Goal: Obtain resource: Download file/media

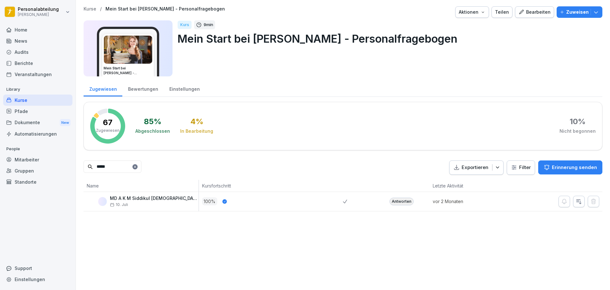
click at [131, 166] on input "*****" at bounding box center [113, 166] width 58 height 12
click at [121, 170] on input "*****" at bounding box center [113, 166] width 58 height 12
click at [396, 202] on div "Antworten" at bounding box center [402, 201] width 24 height 8
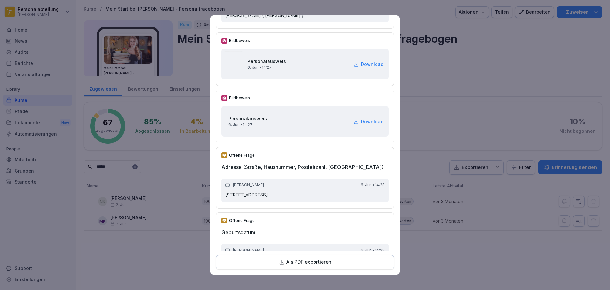
scroll to position [191, 0]
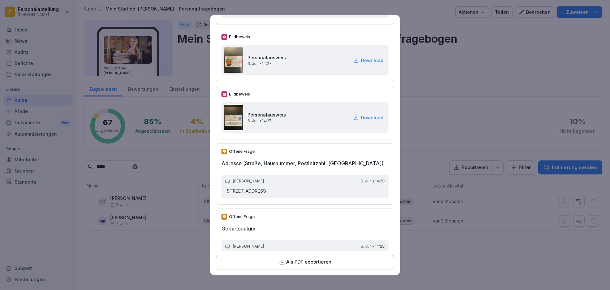
click at [328, 259] on p "Als PDF exportieren" at bounding box center [308, 261] width 45 height 7
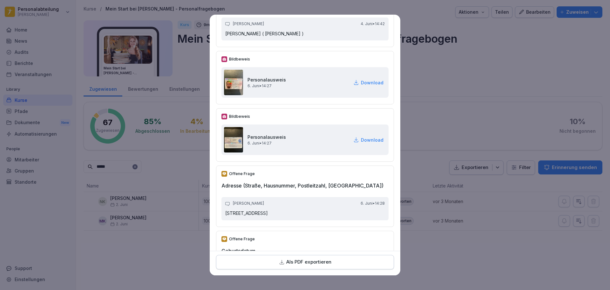
scroll to position [159, 0]
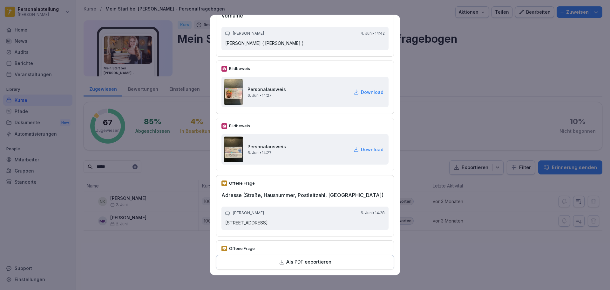
click at [368, 91] on p "Download" at bounding box center [372, 92] width 23 height 7
click at [361, 149] on p "Download" at bounding box center [372, 149] width 23 height 7
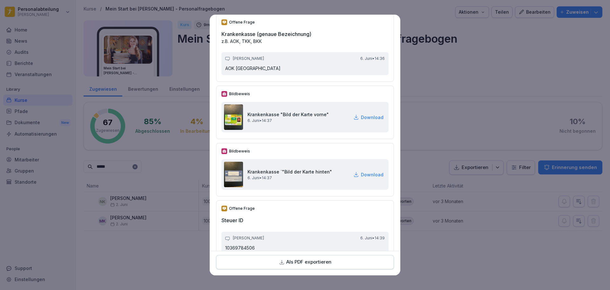
scroll to position [985, 0]
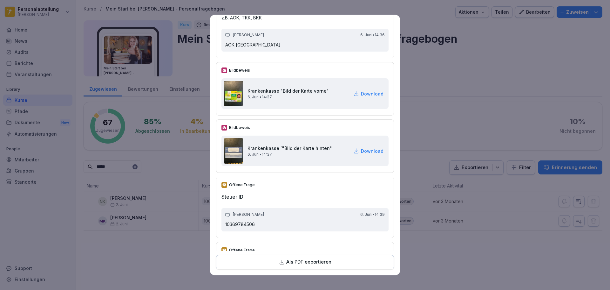
click at [361, 92] on p "Download" at bounding box center [372, 93] width 23 height 7
click at [369, 149] on p "Download" at bounding box center [372, 150] width 23 height 7
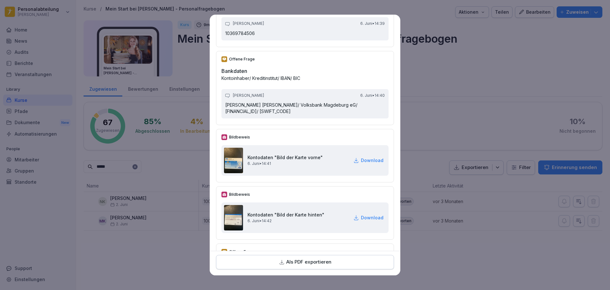
scroll to position [1208, 0]
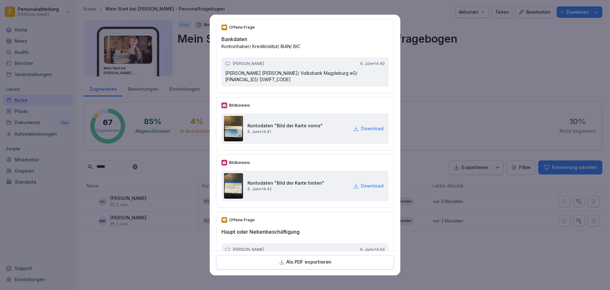
click at [363, 128] on p "Download" at bounding box center [372, 128] width 23 height 7
click at [363, 129] on p "Download" at bounding box center [372, 128] width 23 height 7
click at [361, 183] on p "Download" at bounding box center [372, 185] width 23 height 7
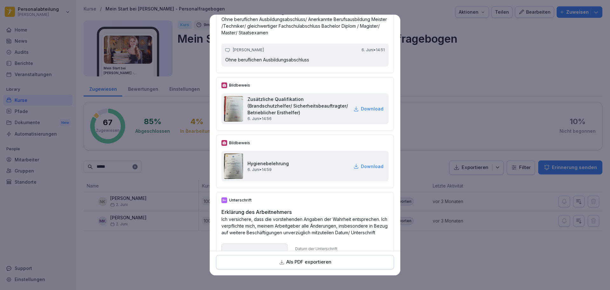
scroll to position [1902, 0]
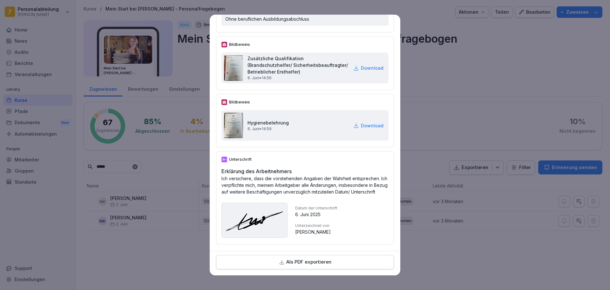
click at [361, 122] on p "Download" at bounding box center [372, 125] width 23 height 7
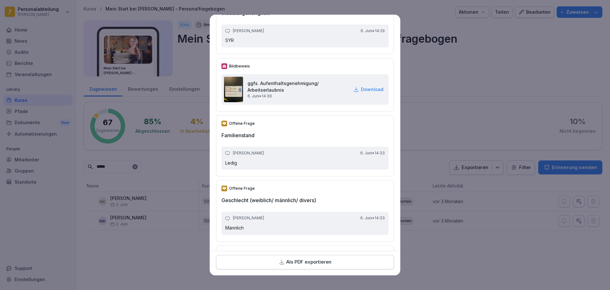
scroll to position [345, 0]
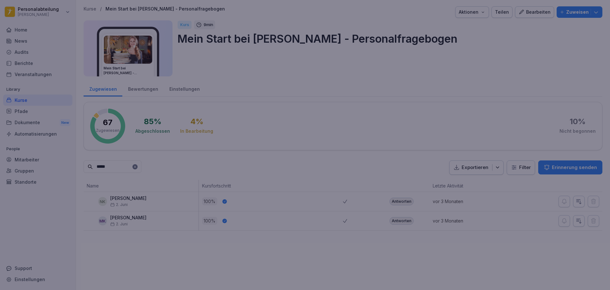
click at [481, 51] on div at bounding box center [305, 145] width 610 height 290
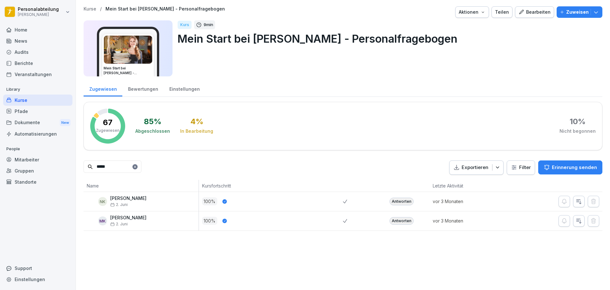
click at [113, 167] on input "*****" at bounding box center [113, 166] width 58 height 12
click at [400, 202] on div "Antworten" at bounding box center [402, 201] width 24 height 8
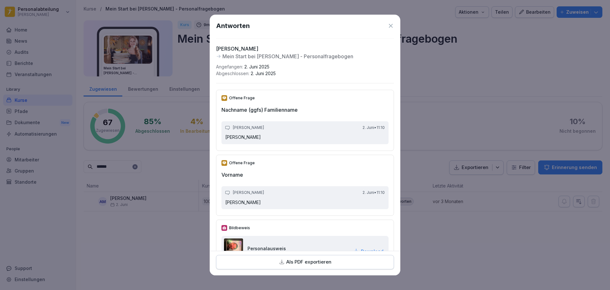
click at [318, 260] on p "Als PDF exportieren" at bounding box center [308, 261] width 45 height 7
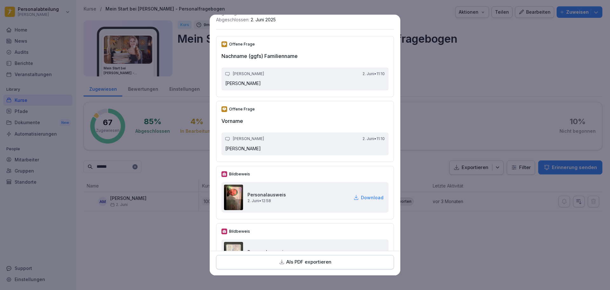
scroll to position [95, 0]
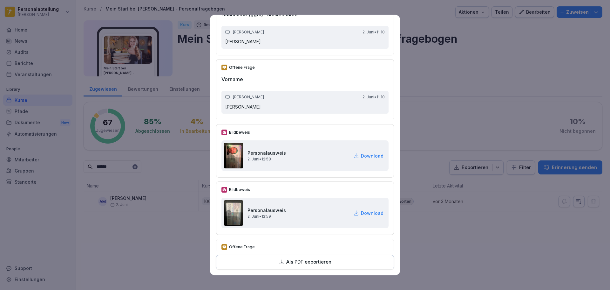
click at [364, 155] on p "Download" at bounding box center [372, 155] width 23 height 7
click at [361, 156] on p "Download" at bounding box center [372, 155] width 23 height 7
click at [371, 212] on p "Download" at bounding box center [372, 212] width 23 height 7
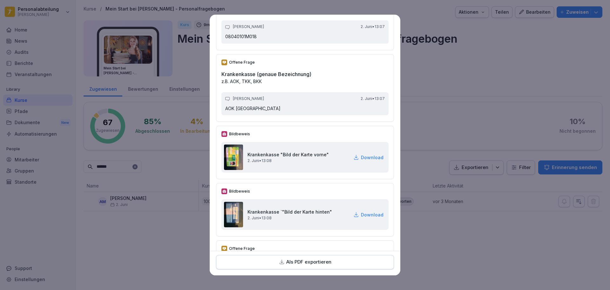
scroll to position [1017, 0]
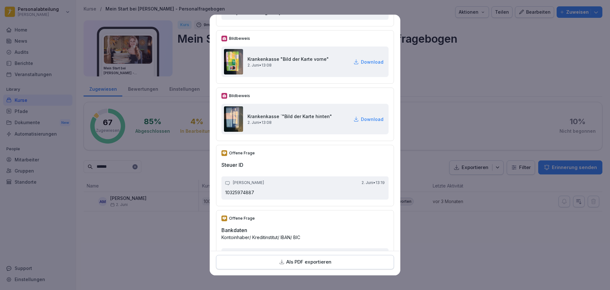
click at [361, 62] on p "Download" at bounding box center [372, 61] width 23 height 7
click at [361, 118] on p "Download" at bounding box center [372, 119] width 23 height 7
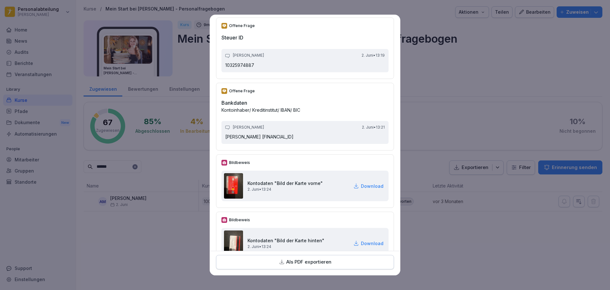
scroll to position [1176, 0]
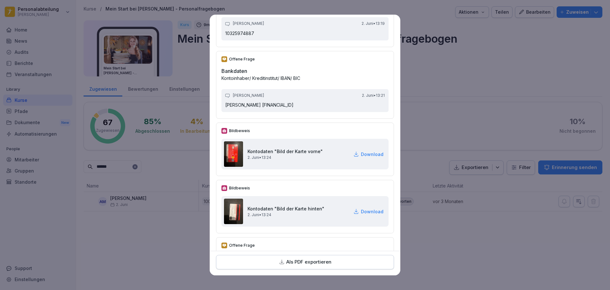
click at [363, 155] on p "Download" at bounding box center [372, 154] width 23 height 7
click at [365, 208] on p "Download" at bounding box center [372, 211] width 23 height 7
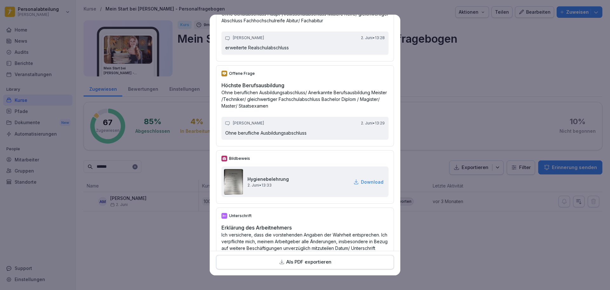
scroll to position [1875, 0]
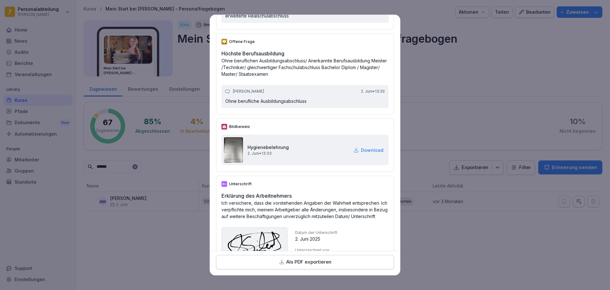
click at [362, 148] on p "Download" at bounding box center [372, 150] width 23 height 7
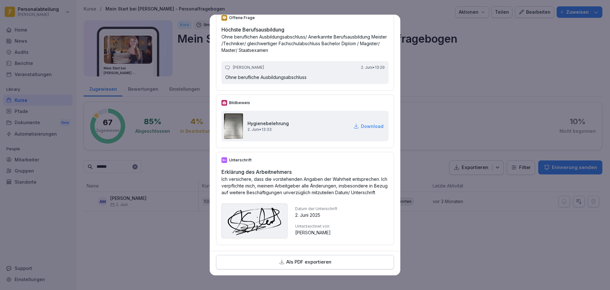
scroll to position [1911, 0]
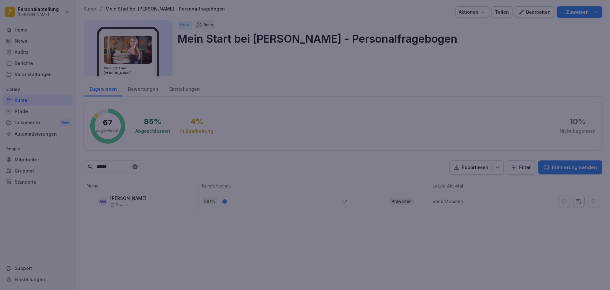
click at [437, 87] on div at bounding box center [305, 145] width 610 height 290
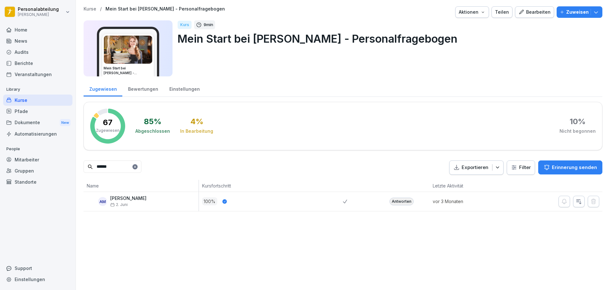
click at [130, 165] on input "******" at bounding box center [113, 166] width 58 height 12
click at [408, 201] on div "Antworten" at bounding box center [402, 201] width 24 height 8
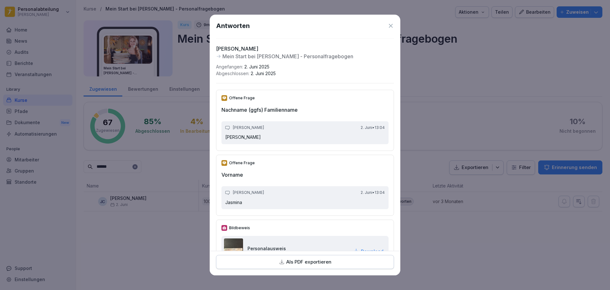
click at [333, 260] on div "Als PDF exportieren" at bounding box center [305, 261] width 167 height 7
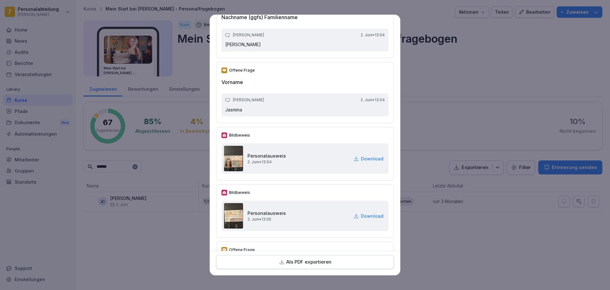
scroll to position [95, 0]
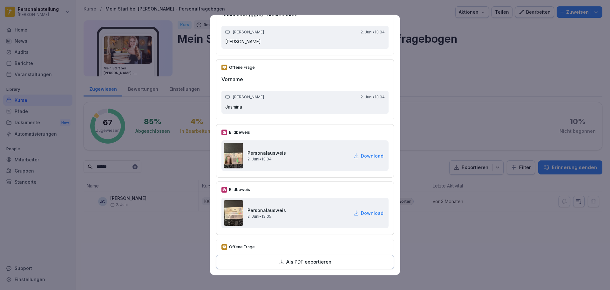
click at [361, 154] on p "Download" at bounding box center [372, 155] width 23 height 7
click at [361, 212] on p "Download" at bounding box center [372, 212] width 23 height 7
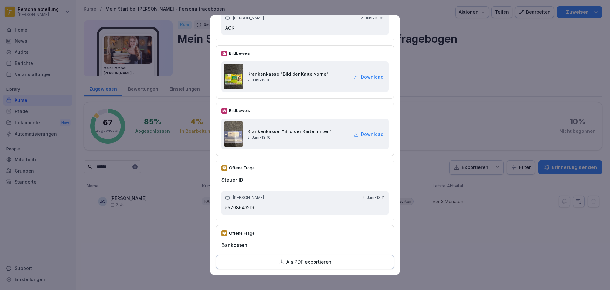
scroll to position [922, 0]
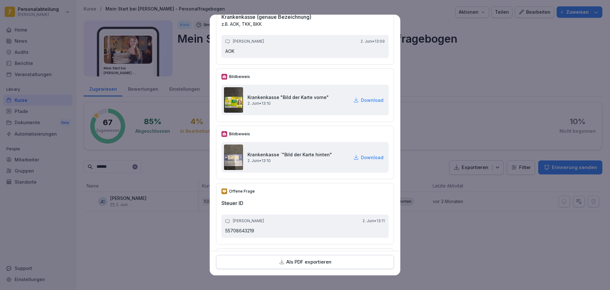
click at [361, 99] on p "Download" at bounding box center [372, 100] width 23 height 7
click at [365, 160] on p "Download" at bounding box center [372, 157] width 23 height 7
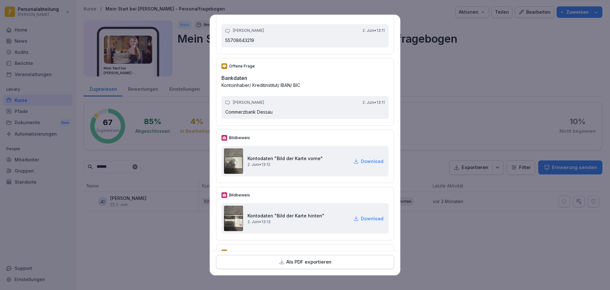
scroll to position [1144, 0]
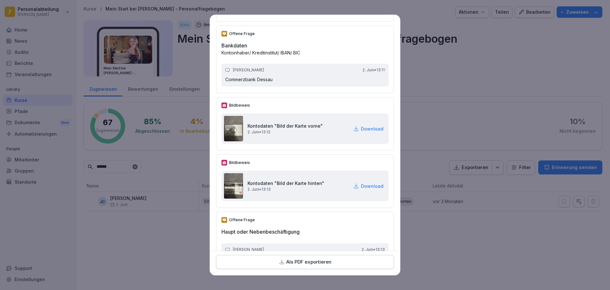
click at [361, 130] on p "Download" at bounding box center [372, 128] width 23 height 7
click at [363, 186] on p "Download" at bounding box center [372, 185] width 23 height 7
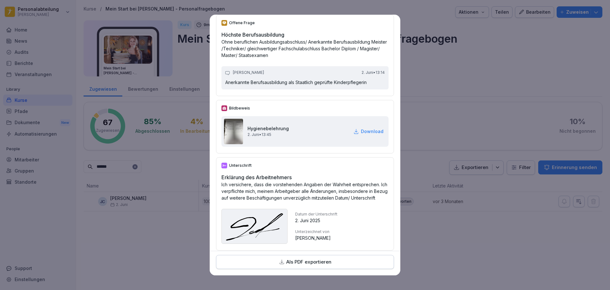
scroll to position [1775, 0]
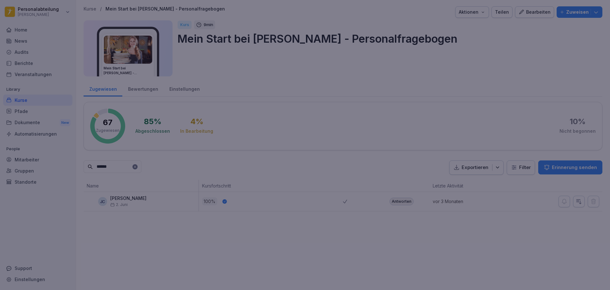
click at [445, 140] on div at bounding box center [305, 145] width 610 height 290
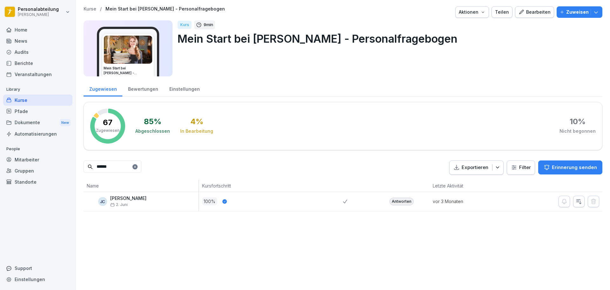
click at [123, 174] on div "******" at bounding box center [113, 167] width 58 height 14
click at [123, 166] on input "******" at bounding box center [113, 166] width 58 height 12
click at [402, 202] on div "Antworten" at bounding box center [402, 201] width 24 height 8
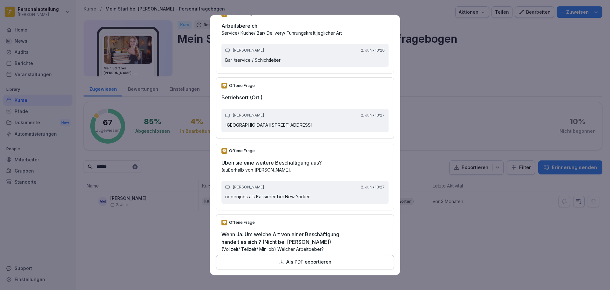
scroll to position [1551, 0]
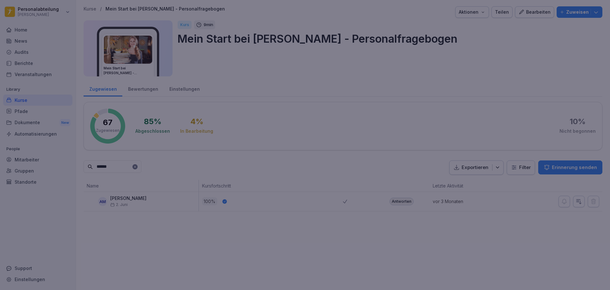
click at [451, 82] on div at bounding box center [305, 145] width 610 height 290
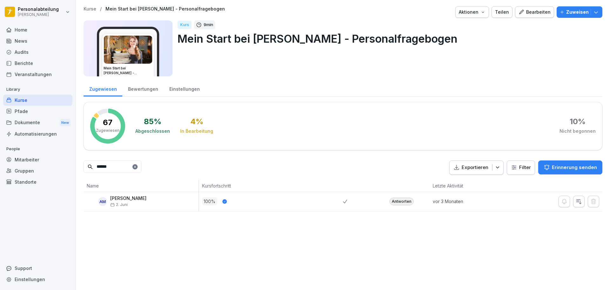
click at [131, 167] on input "******" at bounding box center [113, 166] width 58 height 12
click at [398, 201] on div "Antworten" at bounding box center [402, 201] width 24 height 8
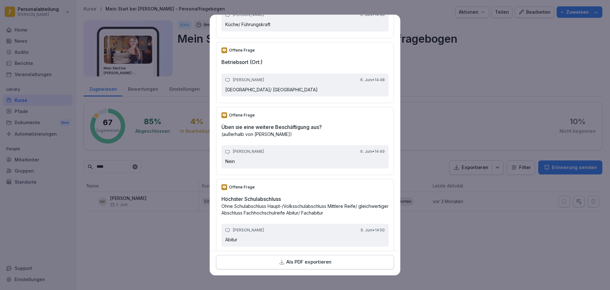
scroll to position [1589, 0]
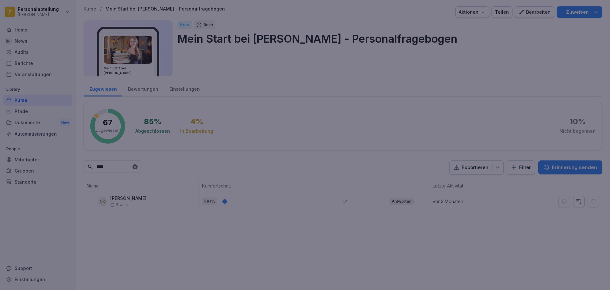
click at [486, 57] on div at bounding box center [305, 145] width 610 height 290
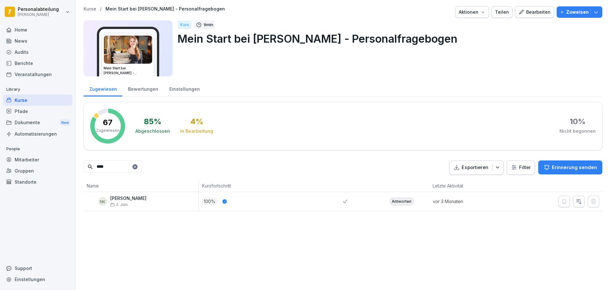
click at [113, 168] on input "****" at bounding box center [113, 166] width 58 height 12
type input "*"
click at [395, 204] on div "Antworten" at bounding box center [402, 201] width 24 height 8
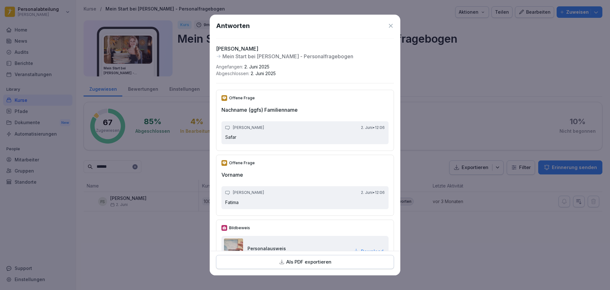
click at [312, 258] on p "Als PDF exportieren" at bounding box center [308, 261] width 45 height 7
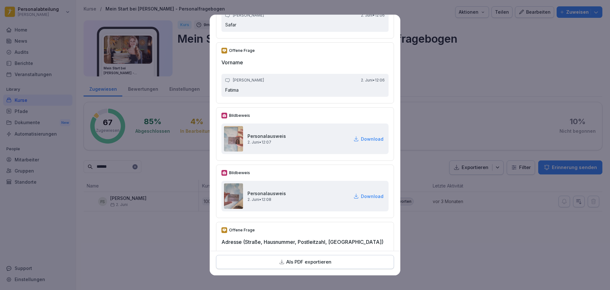
scroll to position [127, 0]
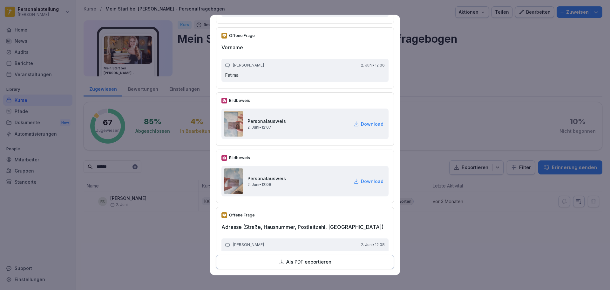
click at [363, 122] on p "Download" at bounding box center [372, 123] width 23 height 7
click at [367, 179] on p "Download" at bounding box center [372, 181] width 23 height 7
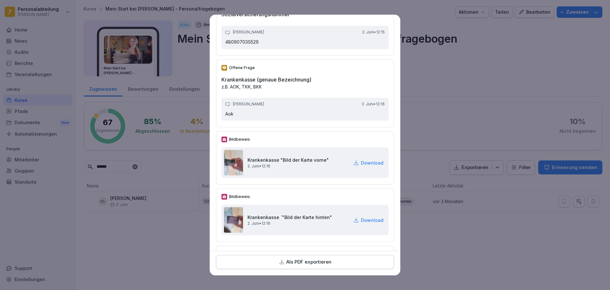
scroll to position [890, 0]
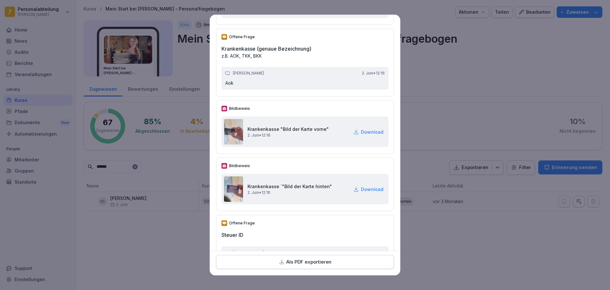
click at [361, 129] on p "Download" at bounding box center [372, 131] width 23 height 7
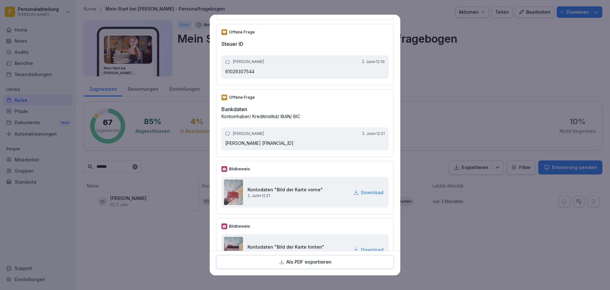
scroll to position [1176, 0]
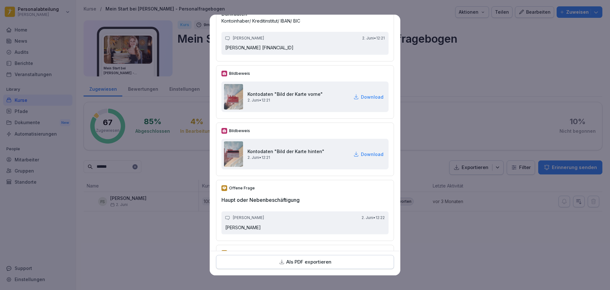
click at [364, 95] on p "Download" at bounding box center [372, 96] width 23 height 7
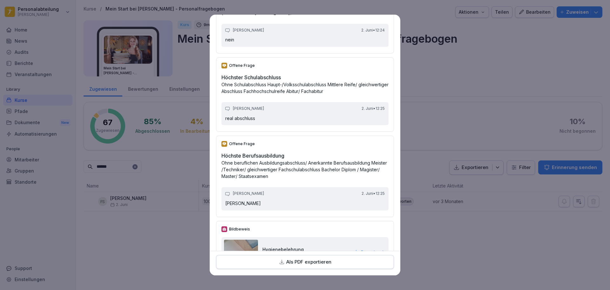
scroll to position [1643, 0]
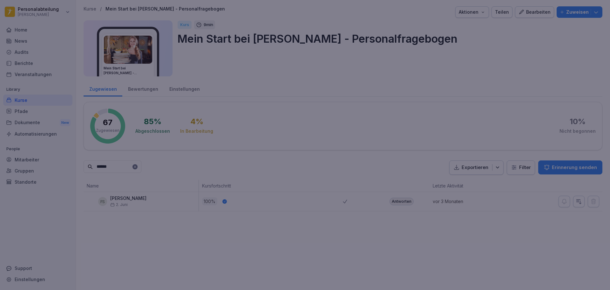
click at [450, 95] on div at bounding box center [305, 145] width 610 height 290
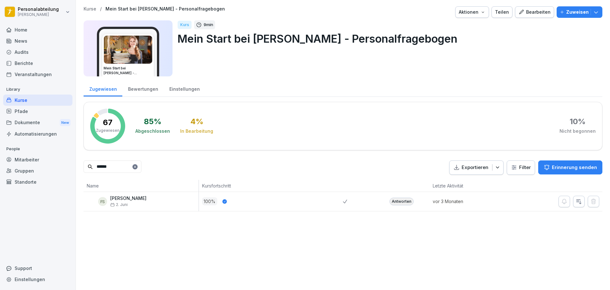
click at [128, 163] on input "******" at bounding box center [113, 166] width 58 height 12
click at [127, 165] on input "******" at bounding box center [113, 166] width 58 height 12
click at [393, 199] on div "Antworten" at bounding box center [402, 201] width 24 height 8
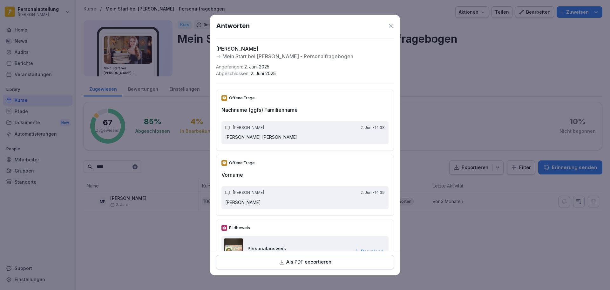
click at [337, 260] on div "Als PDF exportieren" at bounding box center [305, 261] width 167 height 7
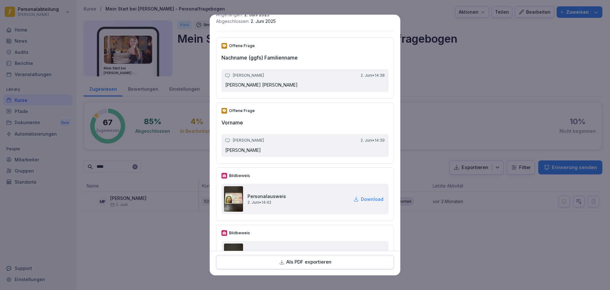
scroll to position [95, 0]
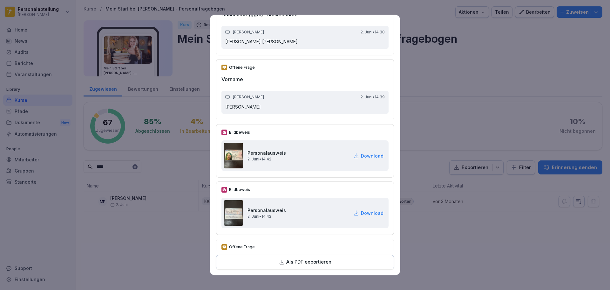
click at [365, 155] on p "Download" at bounding box center [372, 155] width 23 height 7
click at [362, 211] on p "Download" at bounding box center [372, 212] width 23 height 7
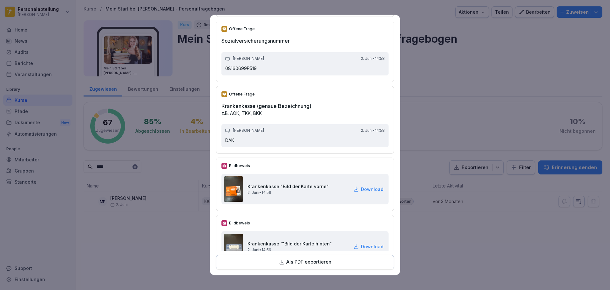
scroll to position [953, 0]
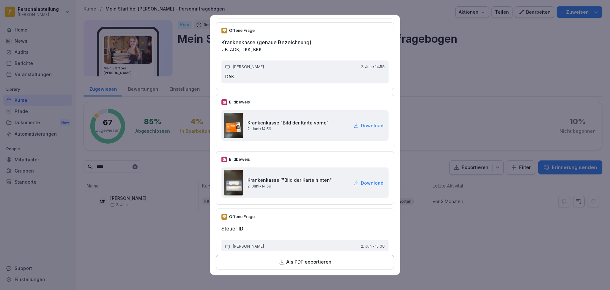
click at [367, 124] on p "Download" at bounding box center [372, 125] width 23 height 7
click at [371, 180] on p "Download" at bounding box center [372, 182] width 23 height 7
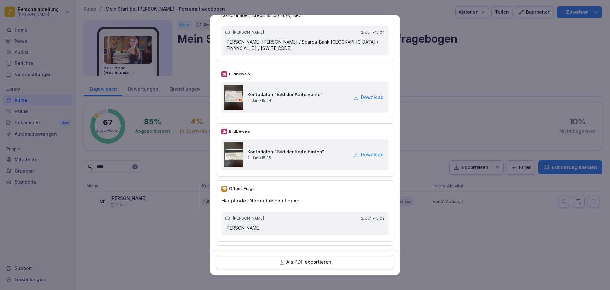
scroll to position [1240, 0]
click at [362, 95] on p "Download" at bounding box center [372, 96] width 23 height 7
click at [362, 155] on p "Download" at bounding box center [372, 153] width 23 height 7
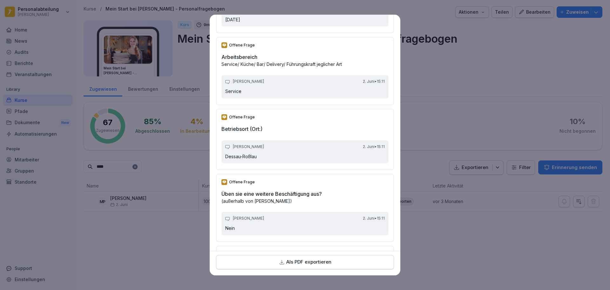
scroll to position [1520, 0]
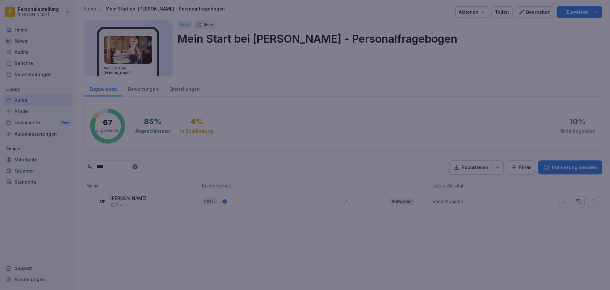
click at [444, 89] on div at bounding box center [305, 145] width 610 height 290
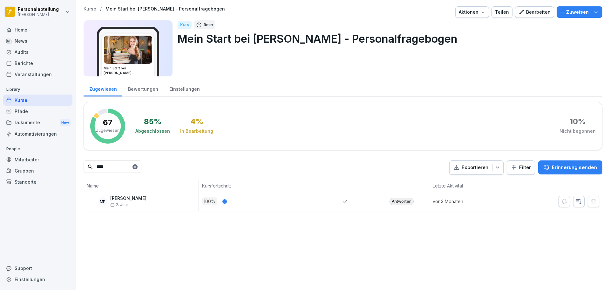
click at [134, 164] on input "****" at bounding box center [113, 166] width 58 height 12
click at [405, 201] on div "Antworten" at bounding box center [402, 201] width 24 height 8
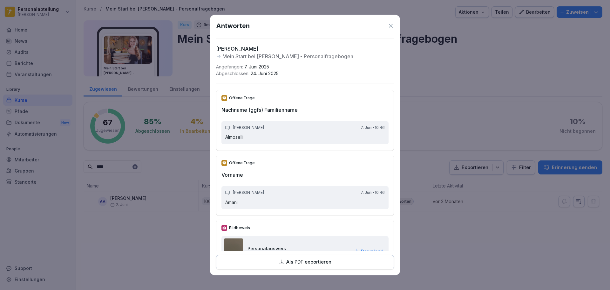
click at [318, 260] on p "Als PDF exportieren" at bounding box center [308, 261] width 45 height 7
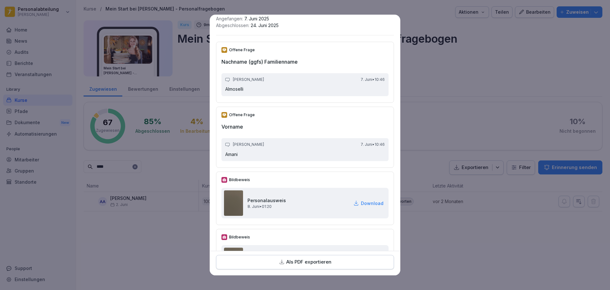
scroll to position [127, 0]
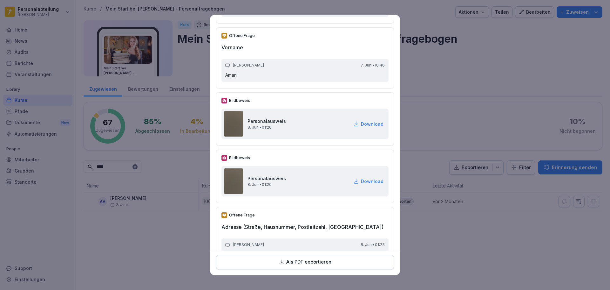
click at [361, 122] on p "Download" at bounding box center [372, 123] width 23 height 7
click at [362, 181] on p "Download" at bounding box center [372, 181] width 23 height 7
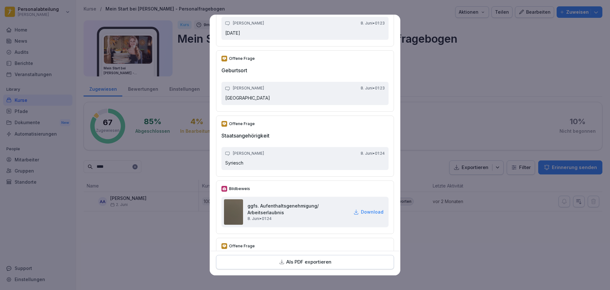
scroll to position [445, 0]
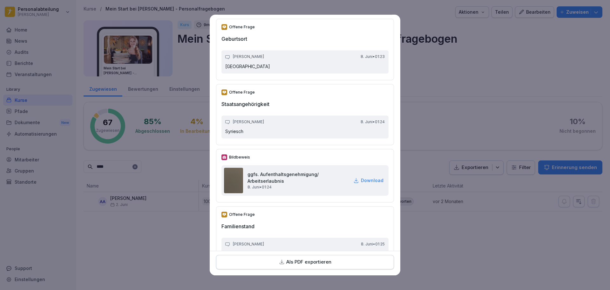
click at [361, 179] on p "Download" at bounding box center [372, 180] width 23 height 7
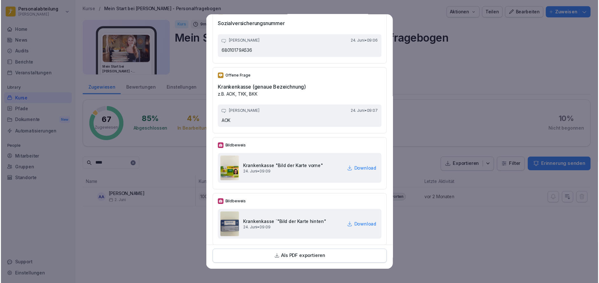
scroll to position [953, 0]
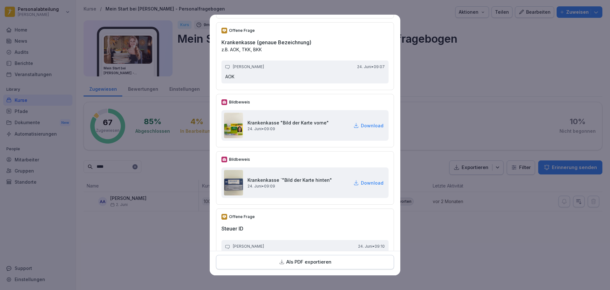
click at [364, 124] on p "Download" at bounding box center [372, 125] width 23 height 7
click at [364, 126] on p "Download" at bounding box center [372, 125] width 23 height 7
click at [362, 183] on p "Download" at bounding box center [372, 182] width 23 height 7
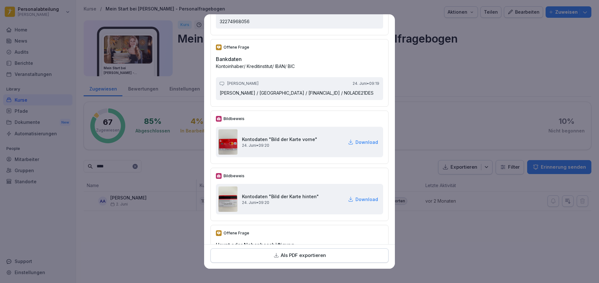
scroll to position [1240, 0]
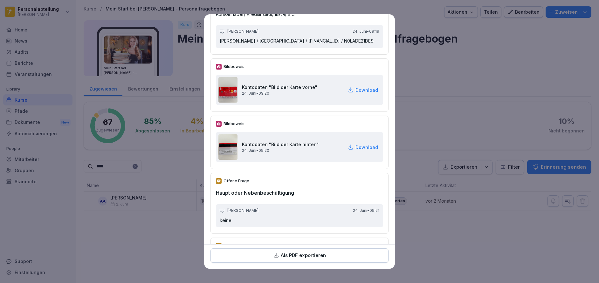
click at [358, 93] on p "Download" at bounding box center [366, 90] width 23 height 7
click at [355, 151] on p "Download" at bounding box center [366, 147] width 23 height 7
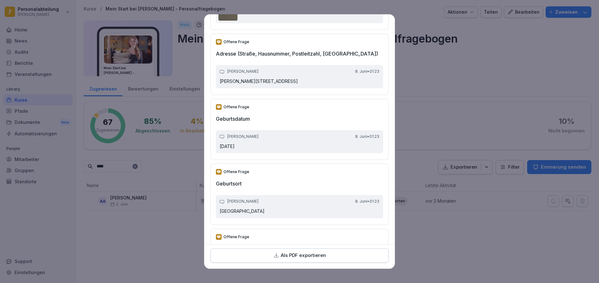
scroll to position [264, 0]
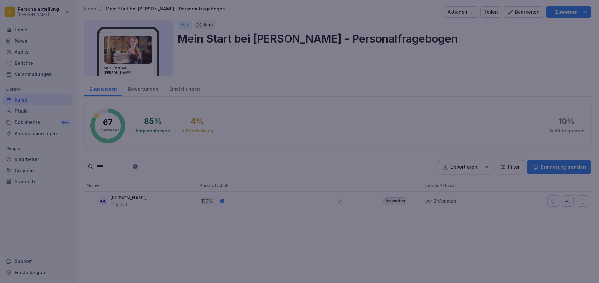
click at [448, 219] on div at bounding box center [299, 141] width 599 height 283
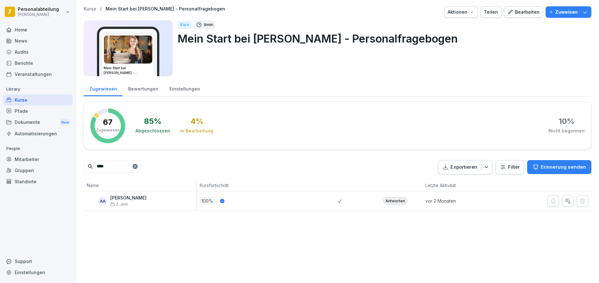
click at [119, 164] on input "****" at bounding box center [113, 166] width 58 height 12
click at [383, 202] on div "Antworten" at bounding box center [395, 201] width 24 height 8
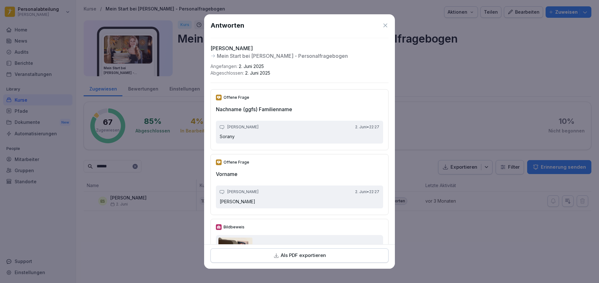
click at [304, 257] on p "Als PDF exportieren" at bounding box center [303, 255] width 45 height 7
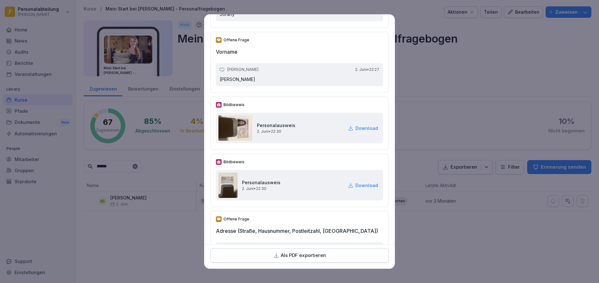
scroll to position [127, 0]
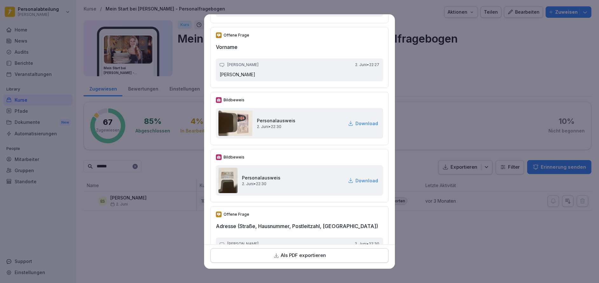
click at [356, 123] on p "Download" at bounding box center [366, 123] width 23 height 7
click at [356, 178] on p "Download" at bounding box center [366, 180] width 23 height 7
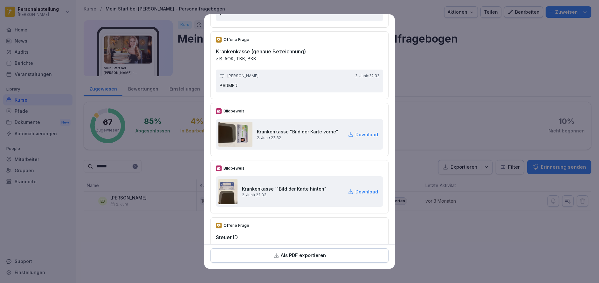
scroll to position [890, 0]
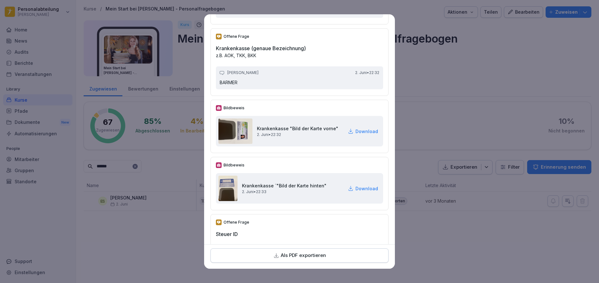
click at [356, 132] on p "Download" at bounding box center [366, 131] width 23 height 7
click at [356, 188] on p "Download" at bounding box center [366, 188] width 23 height 7
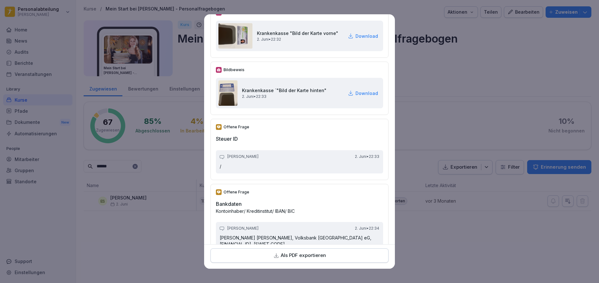
scroll to position [1112, 0]
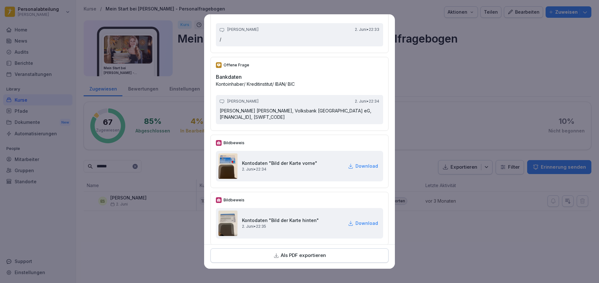
click at [361, 166] on p "Download" at bounding box center [366, 166] width 23 height 7
click at [355, 222] on p "Download" at bounding box center [366, 223] width 23 height 7
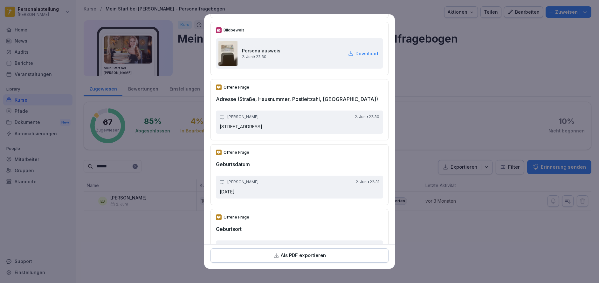
scroll to position [255, 0]
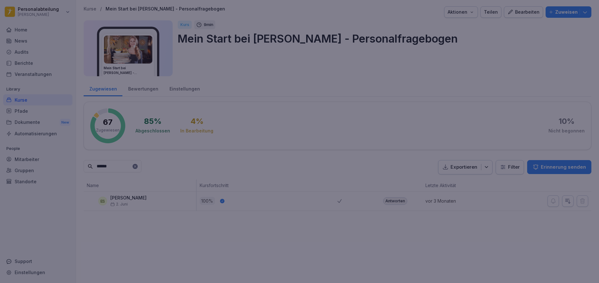
click at [459, 79] on div at bounding box center [299, 141] width 599 height 283
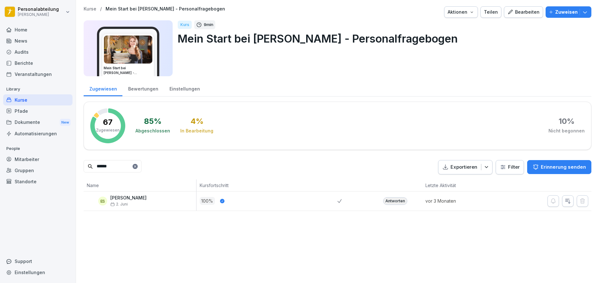
click at [119, 167] on input "******" at bounding box center [113, 166] width 58 height 12
click at [114, 162] on input "*****" at bounding box center [113, 166] width 58 height 12
click at [383, 200] on div "Antworten" at bounding box center [395, 201] width 24 height 8
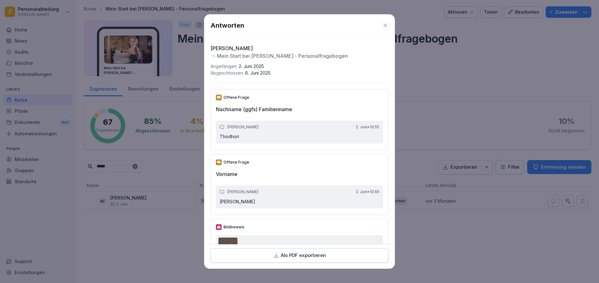
click at [328, 256] on div "Als PDF exportieren" at bounding box center [299, 255] width 167 height 7
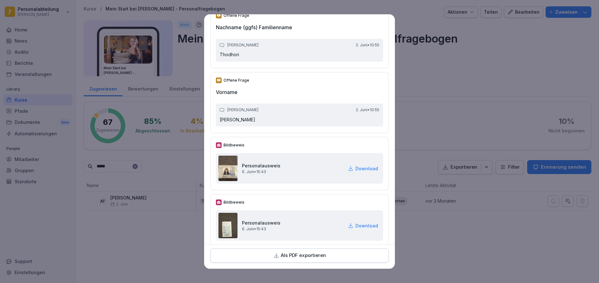
scroll to position [127, 0]
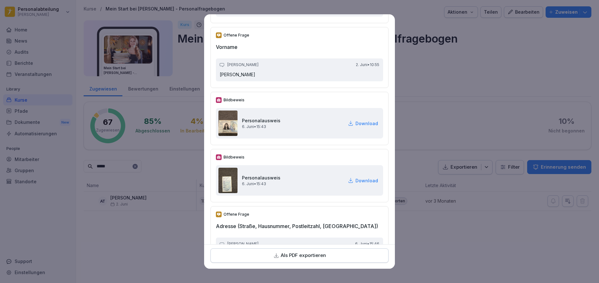
click at [358, 124] on p "Download" at bounding box center [366, 123] width 23 height 7
click at [355, 179] on p "Download" at bounding box center [366, 180] width 23 height 7
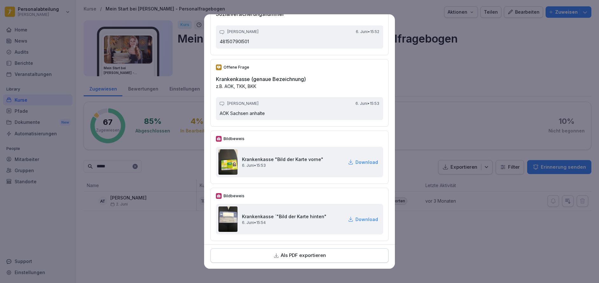
scroll to position [890, 0]
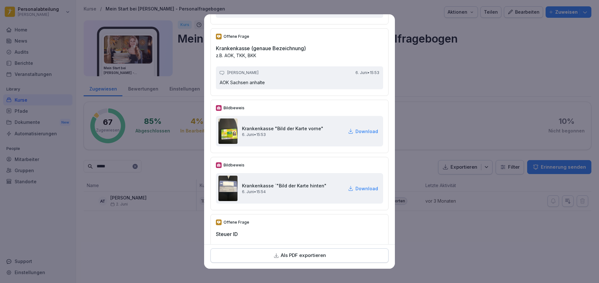
click at [355, 132] on p "Download" at bounding box center [366, 131] width 23 height 7
click at [361, 187] on p "Download" at bounding box center [366, 188] width 23 height 7
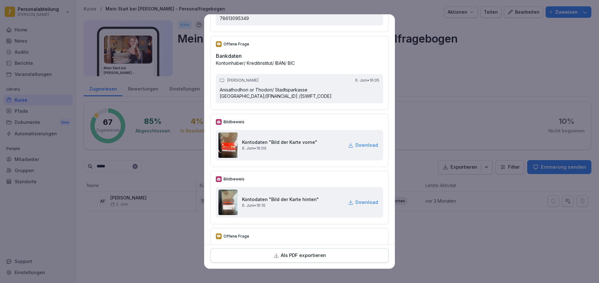
scroll to position [1144, 0]
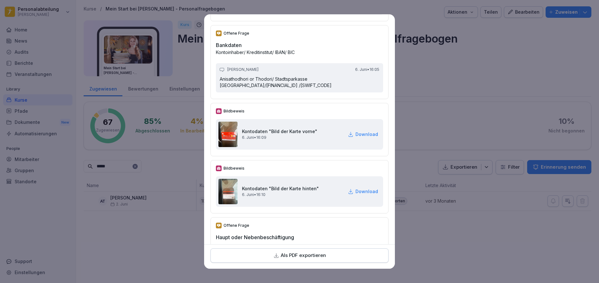
click at [359, 133] on p "Download" at bounding box center [366, 134] width 23 height 7
click at [363, 190] on p "Download" at bounding box center [366, 191] width 23 height 7
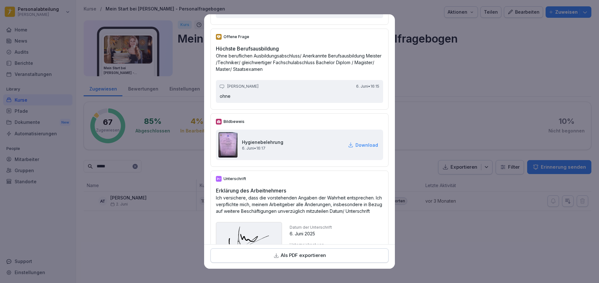
scroll to position [1787, 0]
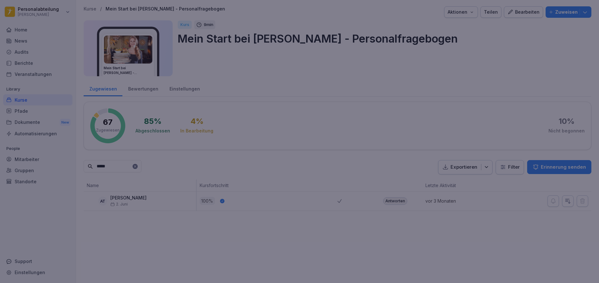
click at [445, 112] on div at bounding box center [299, 141] width 599 height 283
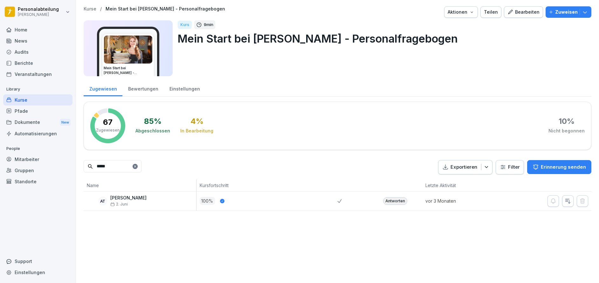
click at [116, 168] on input "*****" at bounding box center [113, 166] width 58 height 12
click at [393, 202] on div "Antworten" at bounding box center [395, 201] width 24 height 8
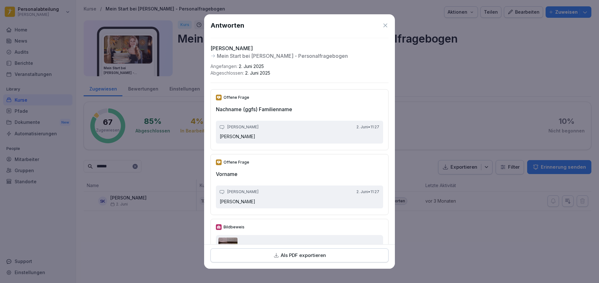
click at [323, 252] on p "Als PDF exportieren" at bounding box center [303, 255] width 45 height 7
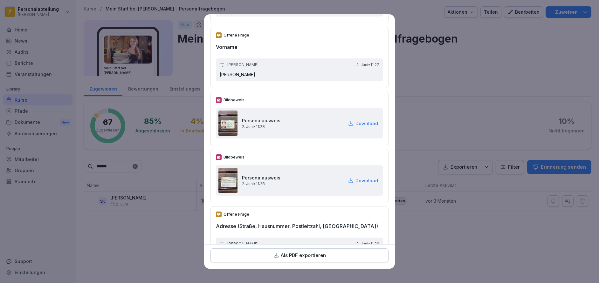
click at [359, 122] on p "Download" at bounding box center [366, 123] width 23 height 7
click at [360, 179] on p "Download" at bounding box center [366, 180] width 23 height 7
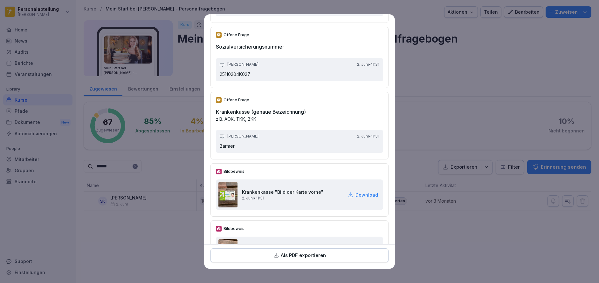
scroll to position [890, 0]
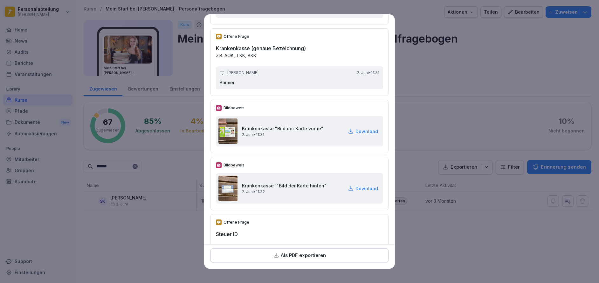
click at [355, 130] on p "Download" at bounding box center [366, 131] width 23 height 7
click at [358, 188] on p "Download" at bounding box center [366, 188] width 23 height 7
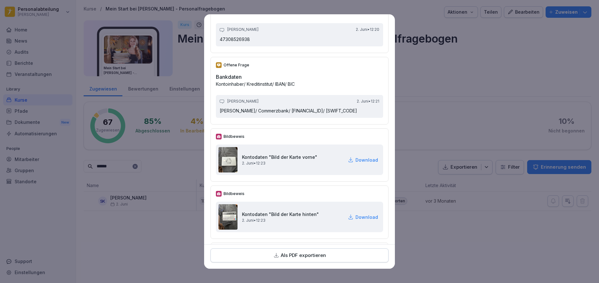
scroll to position [1144, 0]
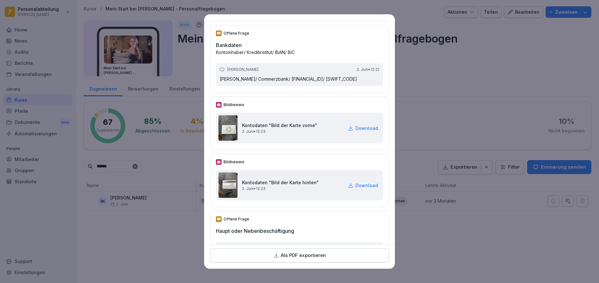
click at [355, 189] on p "Download" at bounding box center [366, 185] width 23 height 7
click at [355, 132] on p "Download" at bounding box center [366, 128] width 23 height 7
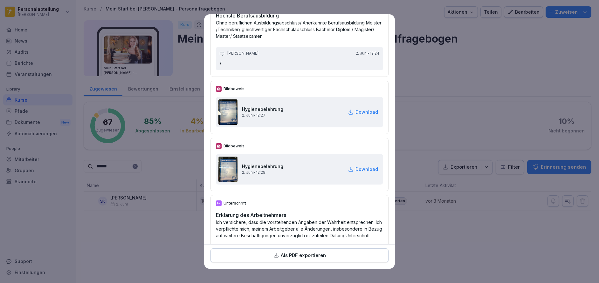
scroll to position [1780, 0]
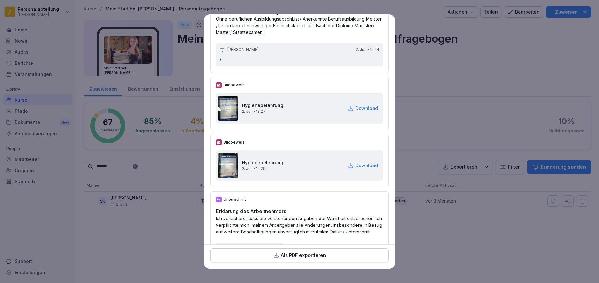
click at [360, 112] on p "Download" at bounding box center [366, 108] width 23 height 7
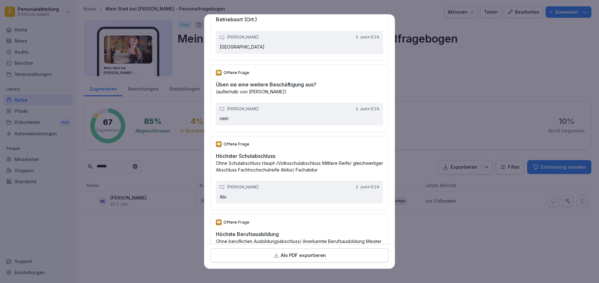
scroll to position [1684, 0]
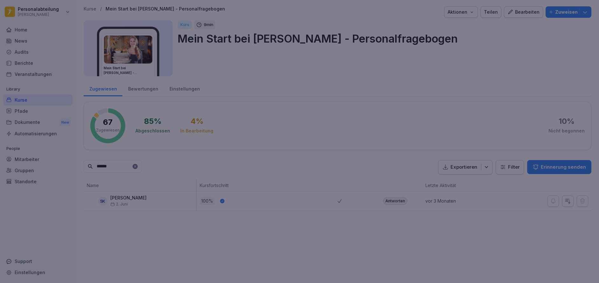
drag, startPoint x: 436, startPoint y: 63, endPoint x: 485, endPoint y: 71, distance: 49.0
click at [436, 64] on div at bounding box center [299, 141] width 599 height 283
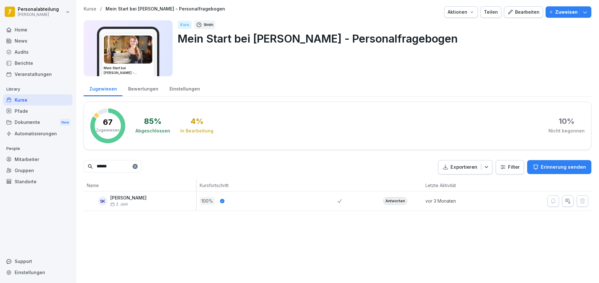
click at [122, 164] on input "******" at bounding box center [113, 166] width 58 height 12
click at [392, 201] on div "Antworten" at bounding box center [395, 201] width 24 height 8
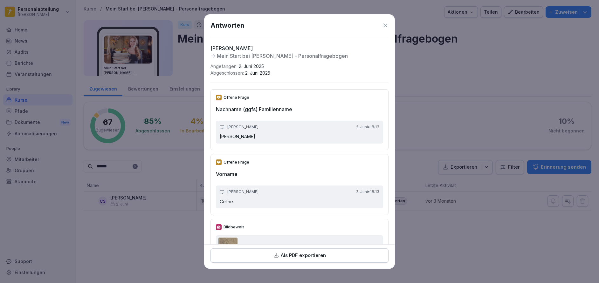
click at [319, 253] on p "Als PDF exportieren" at bounding box center [303, 255] width 45 height 7
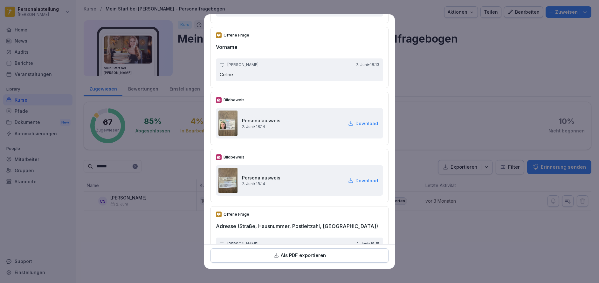
click at [357, 121] on p "Download" at bounding box center [366, 123] width 23 height 7
click at [355, 180] on p "Download" at bounding box center [366, 180] width 23 height 7
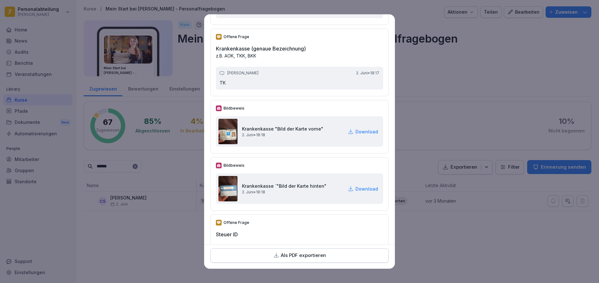
scroll to position [890, 0]
click at [359, 130] on p "Download" at bounding box center [366, 131] width 23 height 7
click at [355, 189] on p "Download" at bounding box center [366, 188] width 23 height 7
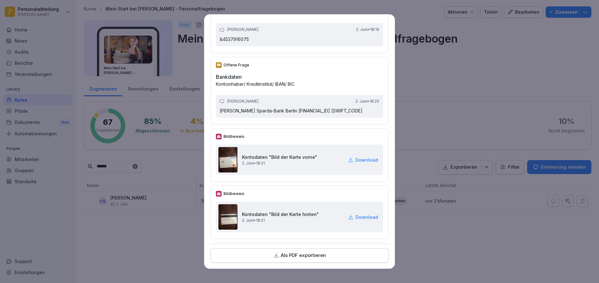
scroll to position [1240, 0]
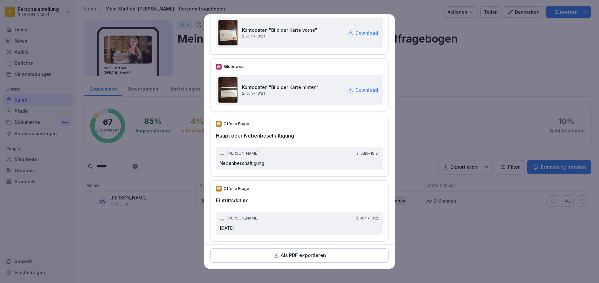
click at [355, 36] on p "Download" at bounding box center [366, 33] width 23 height 7
click at [361, 93] on p "Download" at bounding box center [366, 90] width 23 height 7
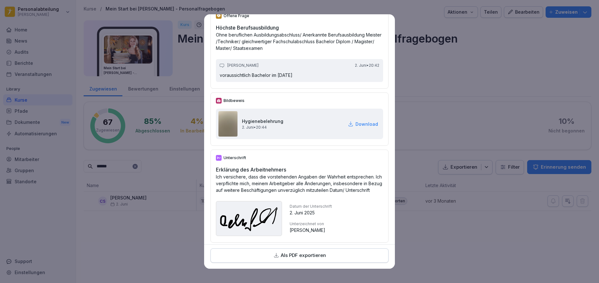
scroll to position [1866, 0]
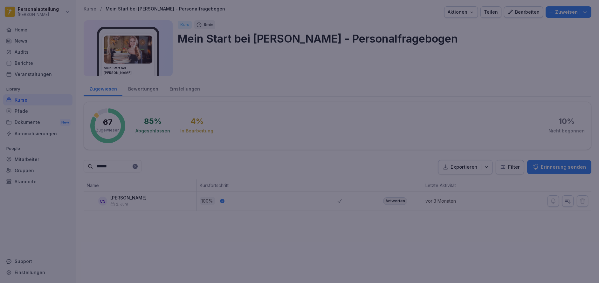
click at [445, 108] on div at bounding box center [299, 141] width 599 height 283
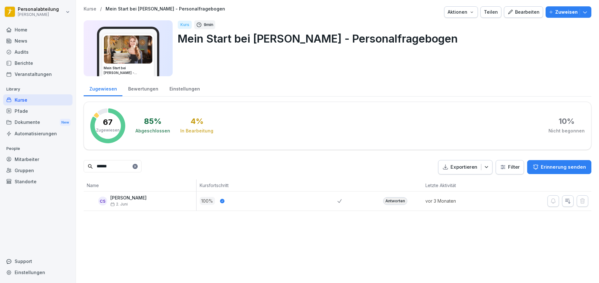
click at [124, 165] on input "******" at bounding box center [113, 166] width 58 height 12
type input "*"
click at [384, 201] on div "Antworten" at bounding box center [395, 201] width 24 height 8
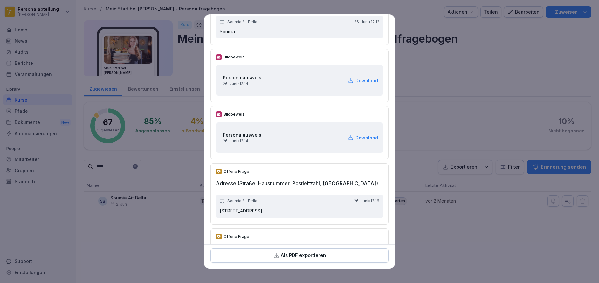
scroll to position [127, 0]
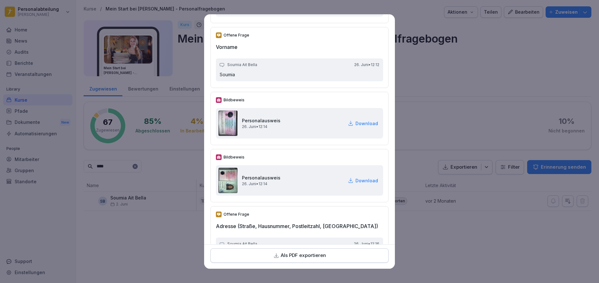
click at [358, 122] on p "Download" at bounding box center [366, 123] width 23 height 7
click at [308, 262] on button "Als PDF exportieren" at bounding box center [299, 256] width 178 height 14
click at [355, 123] on p "Download" at bounding box center [366, 123] width 23 height 7
click at [356, 181] on p "Download" at bounding box center [366, 180] width 23 height 7
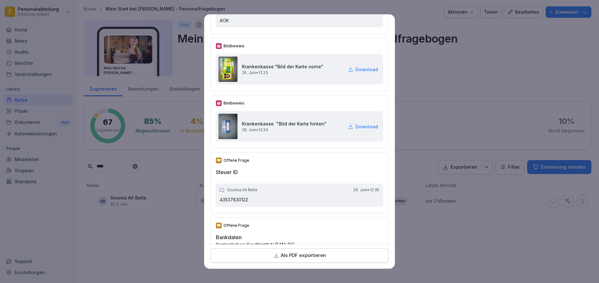
scroll to position [953, 0]
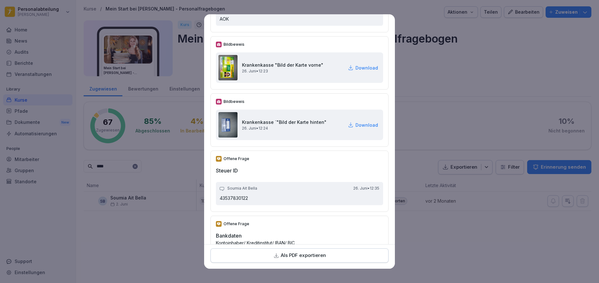
click at [357, 70] on p "Download" at bounding box center [366, 68] width 23 height 7
click at [356, 126] on p "Download" at bounding box center [366, 125] width 23 height 7
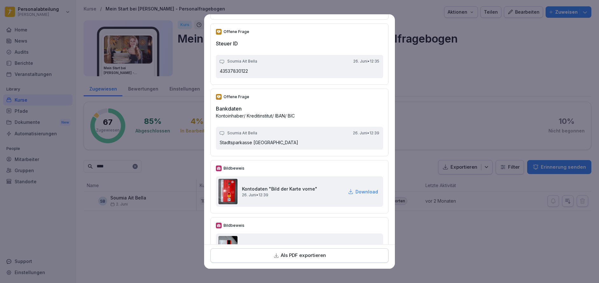
scroll to position [1144, 0]
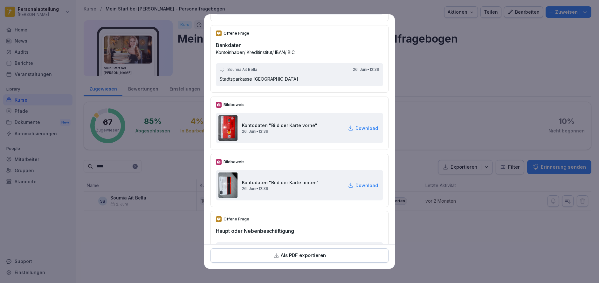
click at [360, 127] on p "Download" at bounding box center [366, 128] width 23 height 7
click at [355, 187] on p "Download" at bounding box center [366, 185] width 23 height 7
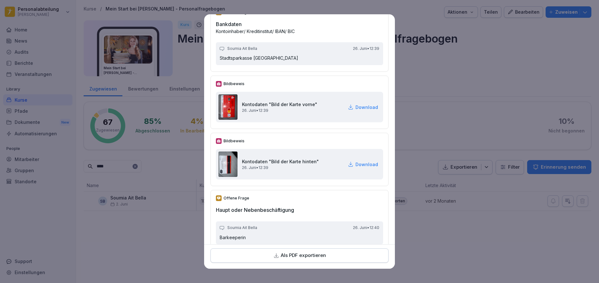
scroll to position [1147, 0]
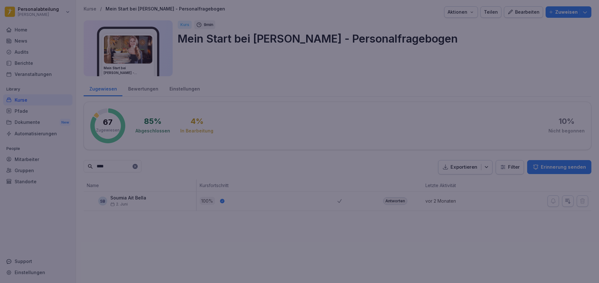
click at [474, 113] on div at bounding box center [299, 141] width 599 height 283
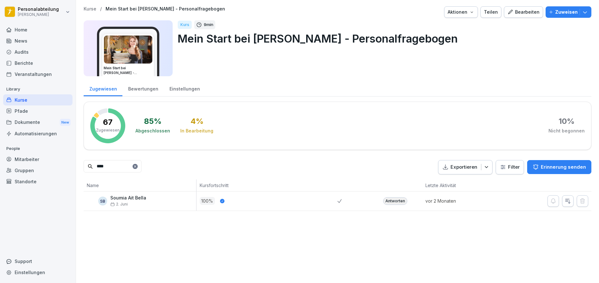
click at [127, 165] on input "****" at bounding box center [113, 166] width 58 height 12
type input "****"
click at [394, 202] on div "Antworten" at bounding box center [395, 201] width 24 height 8
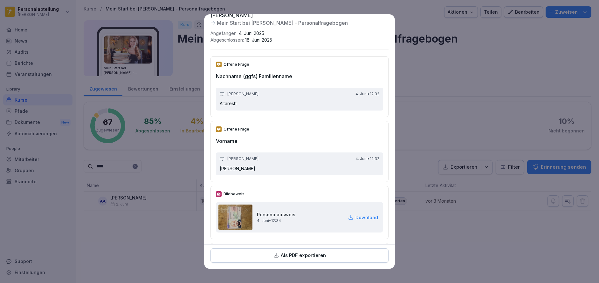
scroll to position [64, 0]
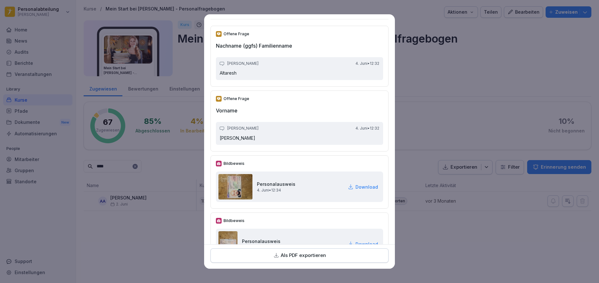
click at [363, 187] on p "Download" at bounding box center [366, 187] width 23 height 7
click at [347, 249] on button "Als PDF exportieren" at bounding box center [299, 256] width 178 height 14
click at [363, 187] on p "Download" at bounding box center [366, 187] width 23 height 7
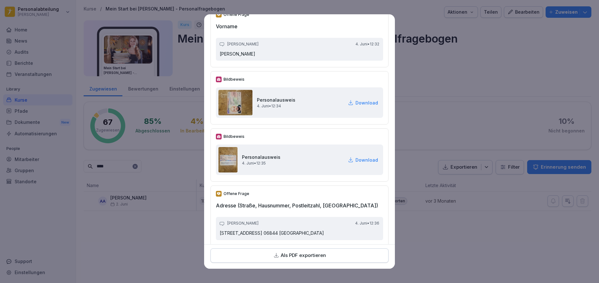
scroll to position [159, 0]
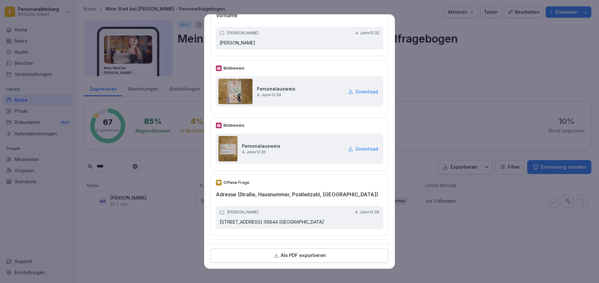
click at [355, 148] on p "Download" at bounding box center [366, 149] width 23 height 7
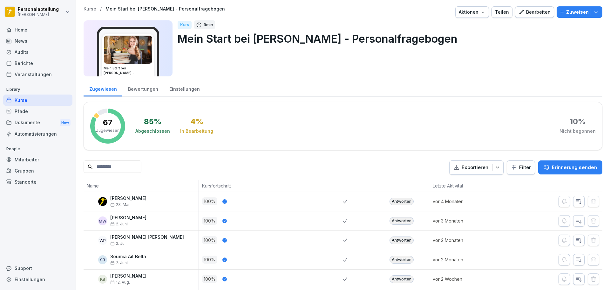
click at [104, 165] on input at bounding box center [113, 166] width 58 height 12
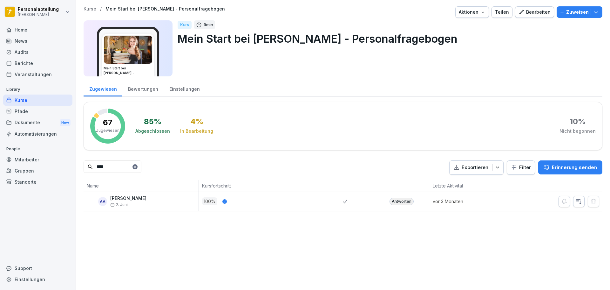
click at [392, 200] on div "Antworten" at bounding box center [402, 201] width 24 height 8
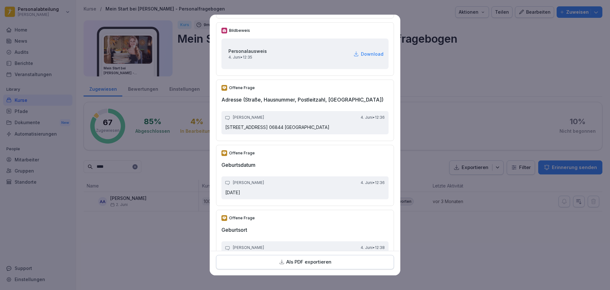
scroll to position [191, 0]
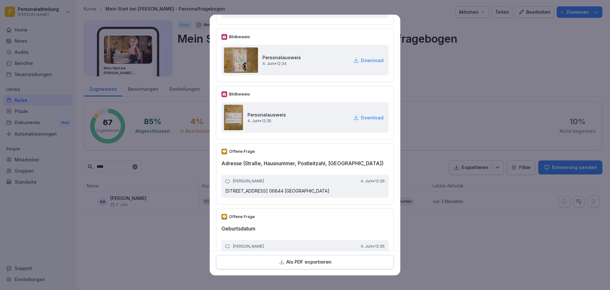
click at [361, 117] on p "Download" at bounding box center [372, 117] width 23 height 7
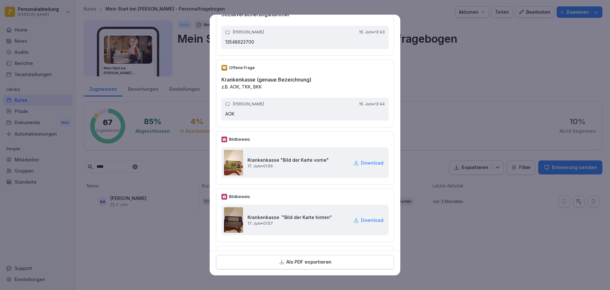
scroll to position [890, 0]
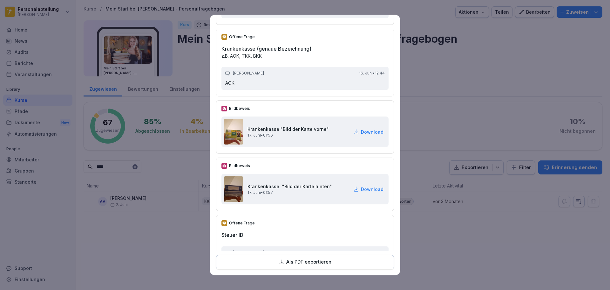
click at [361, 133] on p "Download" at bounding box center [372, 131] width 23 height 7
click at [363, 187] on p "Download" at bounding box center [372, 189] width 23 height 7
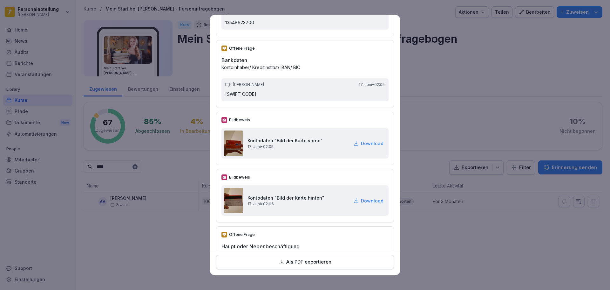
scroll to position [1144, 0]
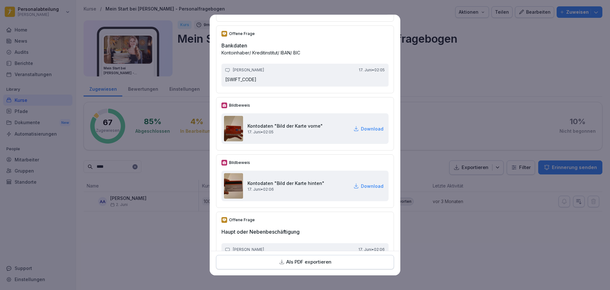
click at [361, 127] on p "Download" at bounding box center [372, 128] width 23 height 7
click at [367, 184] on p "Download" at bounding box center [372, 185] width 23 height 7
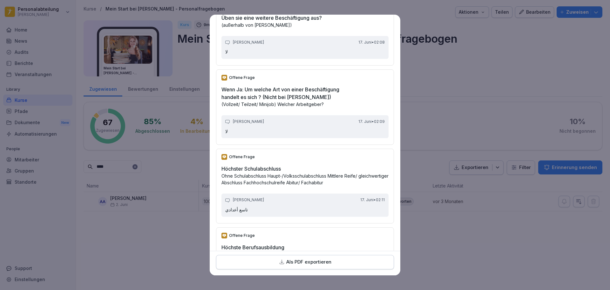
scroll to position [1688, 0]
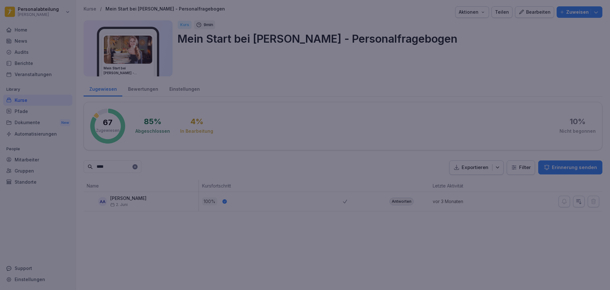
click at [443, 108] on div at bounding box center [305, 145] width 610 height 290
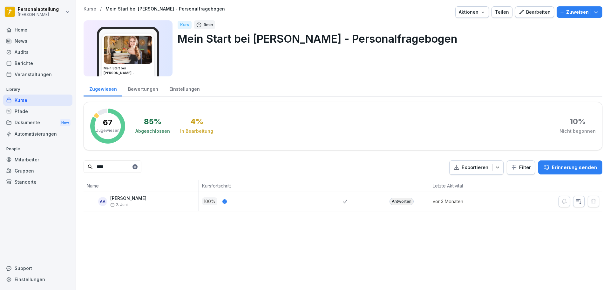
click at [126, 163] on input "****" at bounding box center [113, 166] width 58 height 12
click at [123, 164] on input "****" at bounding box center [113, 166] width 58 height 12
click at [398, 200] on div "Antworten" at bounding box center [402, 201] width 24 height 8
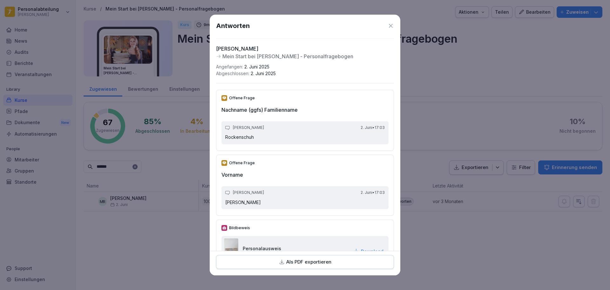
click at [328, 261] on p "Als PDF exportieren" at bounding box center [308, 261] width 45 height 7
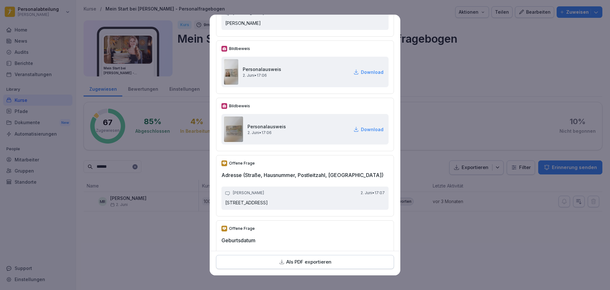
scroll to position [127, 0]
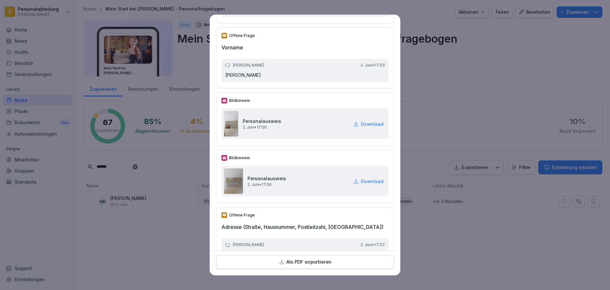
click at [366, 124] on p "Download" at bounding box center [372, 123] width 23 height 7
click at [365, 181] on p "Download" at bounding box center [372, 181] width 23 height 7
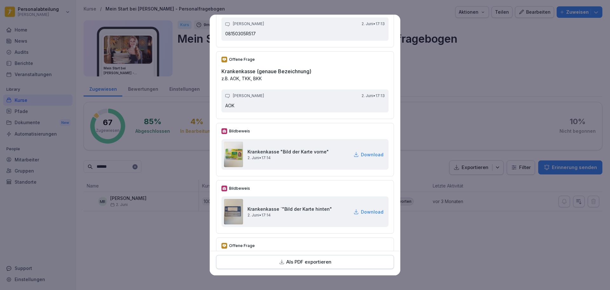
scroll to position [922, 0]
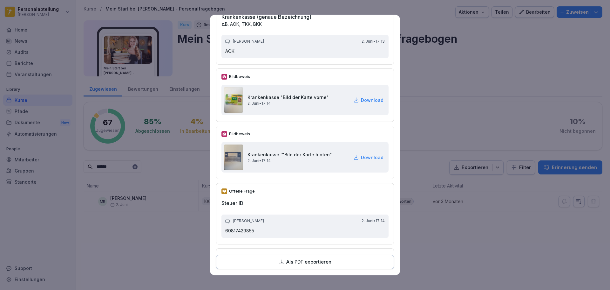
click at [362, 101] on p "Download" at bounding box center [372, 100] width 23 height 7
click at [364, 153] on div "Krankenkasse `"Bild der Karte hinten" [DATE] • 17:14 Download" at bounding box center [305, 157] width 167 height 31
click at [364, 155] on p "Download" at bounding box center [372, 157] width 23 height 7
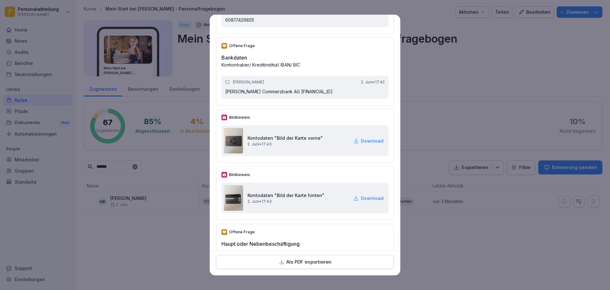
scroll to position [1176, 0]
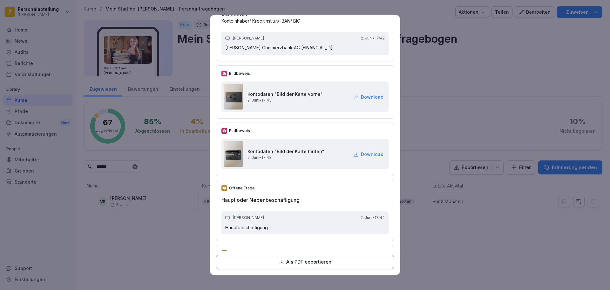
click at [361, 100] on p "Download" at bounding box center [372, 96] width 23 height 7
click at [367, 157] on p "Download" at bounding box center [372, 154] width 23 height 7
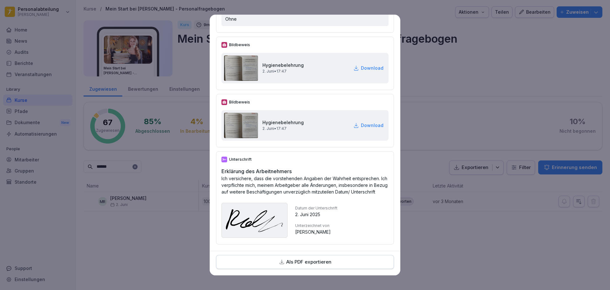
scroll to position [1838, 0]
click at [362, 65] on p "Download" at bounding box center [372, 68] width 23 height 7
click at [361, 122] on p "Download" at bounding box center [372, 125] width 23 height 7
click at [361, 65] on p "Download" at bounding box center [372, 68] width 23 height 7
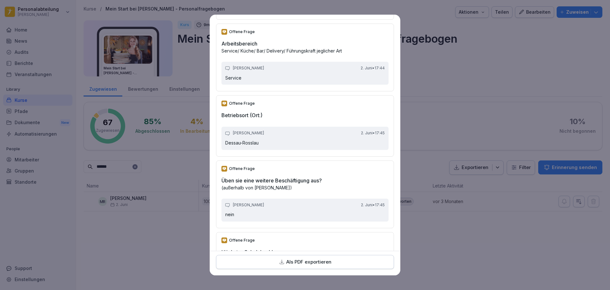
scroll to position [1494, 0]
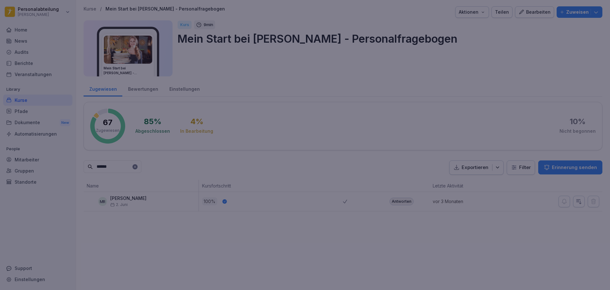
click at [433, 90] on div at bounding box center [305, 145] width 610 height 290
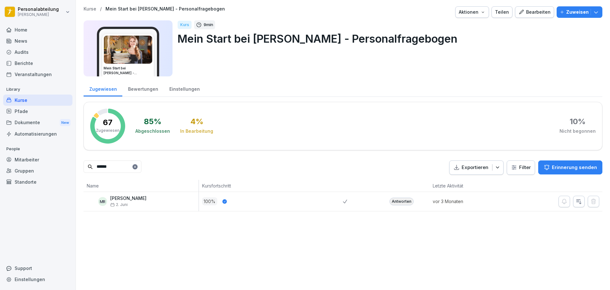
click at [140, 167] on input "******" at bounding box center [113, 166] width 58 height 12
click at [386, 202] on div "Antworten" at bounding box center [407, 201] width 43 height 8
click at [390, 202] on div "Antworten" at bounding box center [402, 201] width 24 height 8
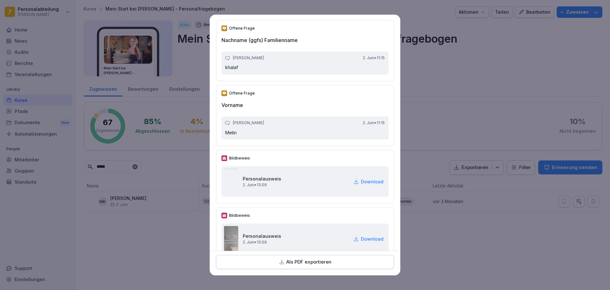
scroll to position [95, 0]
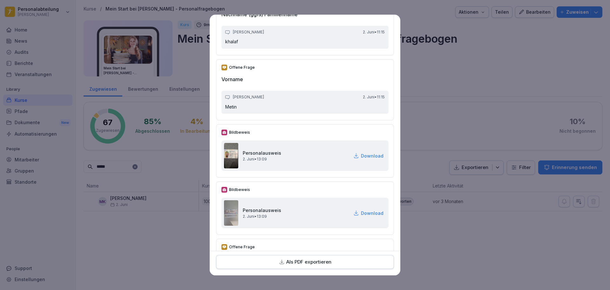
click at [367, 158] on p "Download" at bounding box center [372, 155] width 23 height 7
click at [333, 260] on div "Als PDF exportieren" at bounding box center [305, 261] width 167 height 7
click at [364, 156] on p "Download" at bounding box center [372, 155] width 23 height 7
click at [364, 214] on p "Download" at bounding box center [372, 212] width 23 height 7
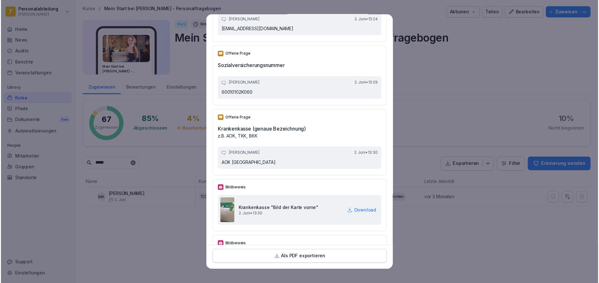
scroll to position [858, 0]
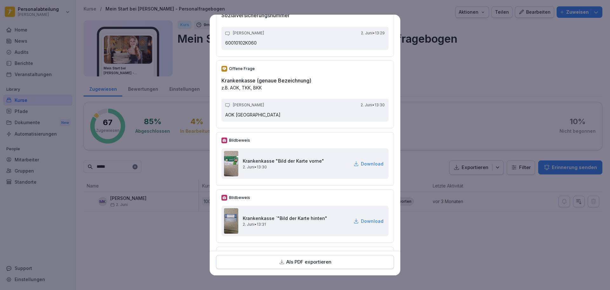
click at [367, 162] on p "Download" at bounding box center [372, 163] width 23 height 7
click at [365, 220] on p "Download" at bounding box center [372, 220] width 23 height 7
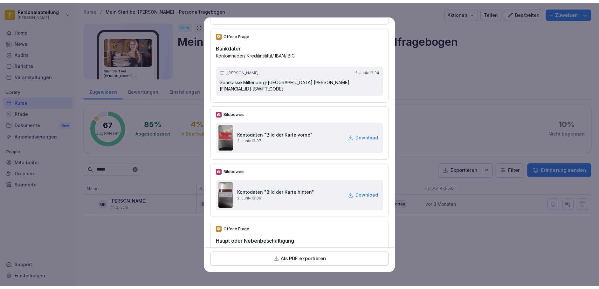
scroll to position [1144, 0]
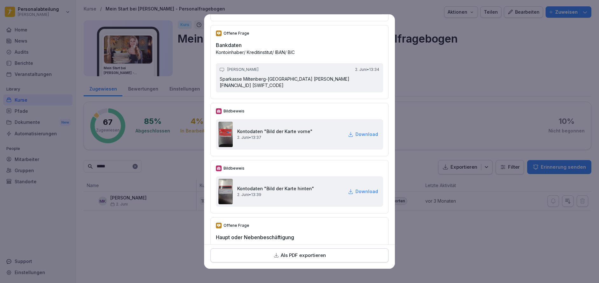
click at [355, 132] on p "Download" at bounding box center [366, 134] width 23 height 7
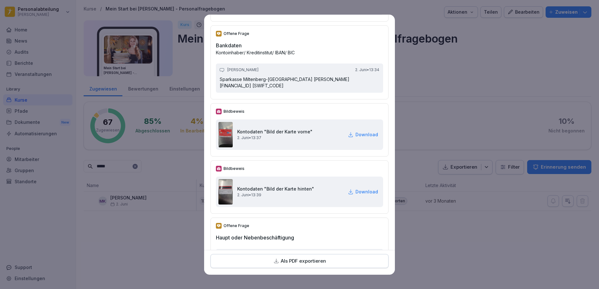
click at [355, 192] on p "Download" at bounding box center [366, 191] width 23 height 7
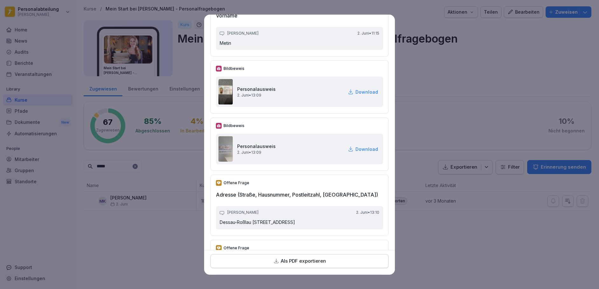
scroll to position [32, 0]
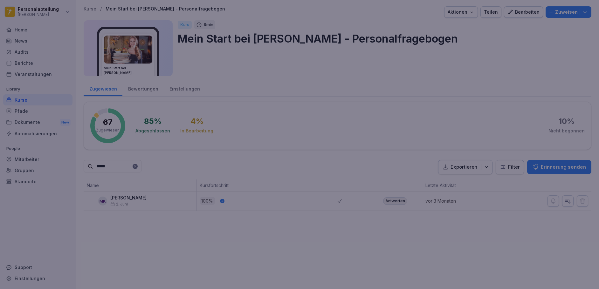
click at [456, 64] on div at bounding box center [299, 144] width 599 height 289
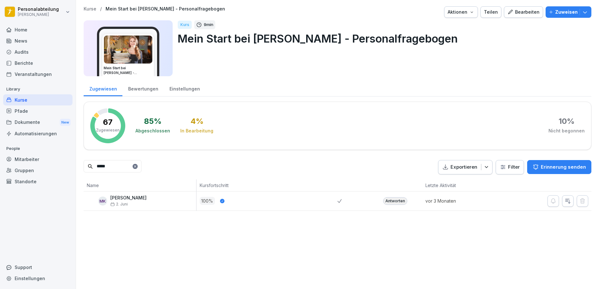
click at [120, 169] on input "*****" at bounding box center [113, 166] width 58 height 12
click at [401, 201] on div "Antworten" at bounding box center [395, 201] width 24 height 8
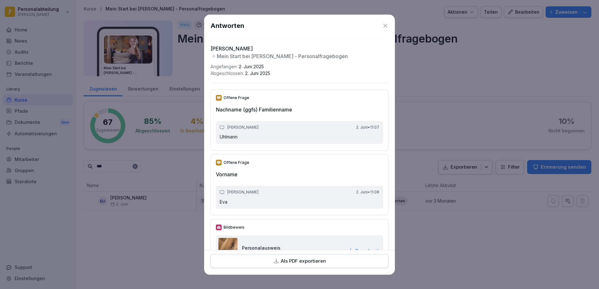
click at [338, 262] on div "Als PDF exportieren" at bounding box center [299, 261] width 167 height 7
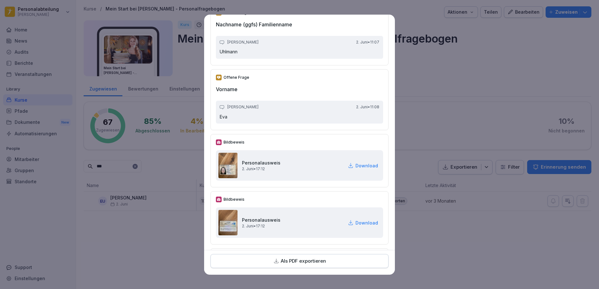
scroll to position [95, 0]
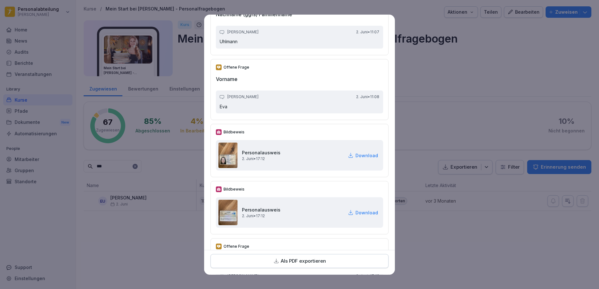
click at [361, 156] on p "Download" at bounding box center [366, 155] width 23 height 7
click at [362, 211] on p "Download" at bounding box center [366, 212] width 23 height 7
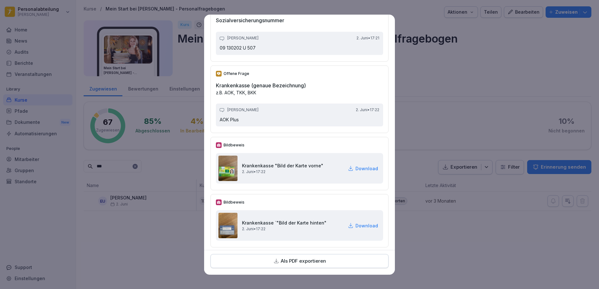
scroll to position [890, 0]
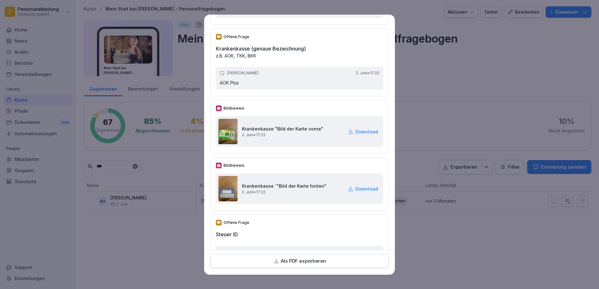
click at [356, 131] on p "Download" at bounding box center [366, 131] width 23 height 7
click at [360, 186] on p "Download" at bounding box center [366, 189] width 23 height 7
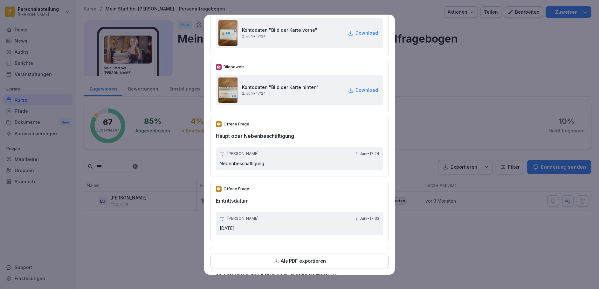
scroll to position [1144, 0]
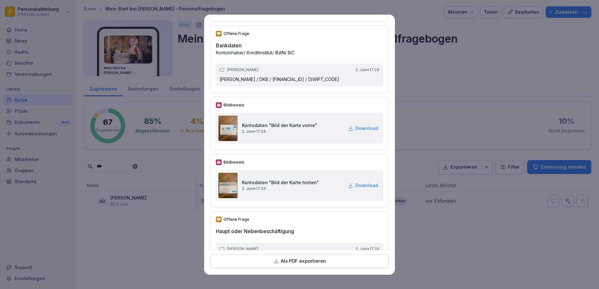
click at [359, 132] on p "Download" at bounding box center [366, 128] width 23 height 7
click at [359, 189] on p "Download" at bounding box center [366, 185] width 23 height 7
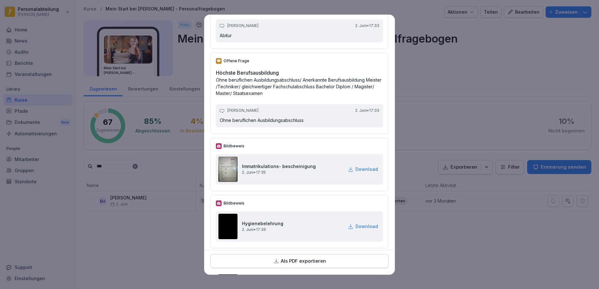
scroll to position [1758, 0]
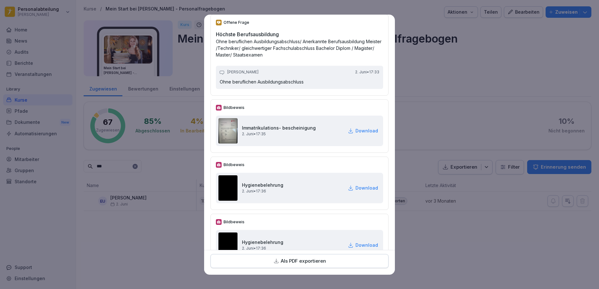
click at [355, 134] on p "Download" at bounding box center [366, 130] width 23 height 7
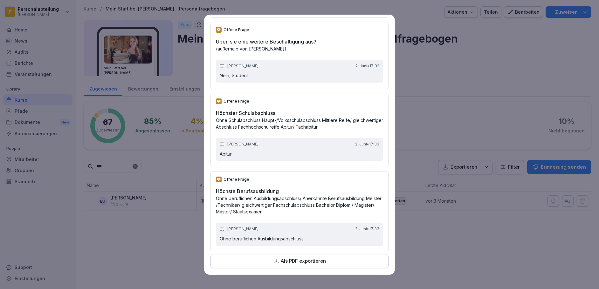
scroll to position [1630, 0]
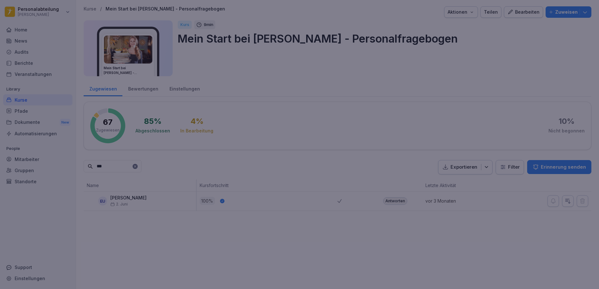
click at [414, 106] on div at bounding box center [299, 144] width 599 height 289
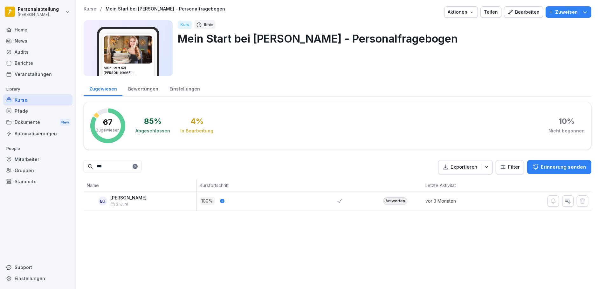
click at [122, 167] on input "***" at bounding box center [113, 166] width 58 height 12
click at [383, 200] on div "Antworten" at bounding box center [395, 201] width 24 height 8
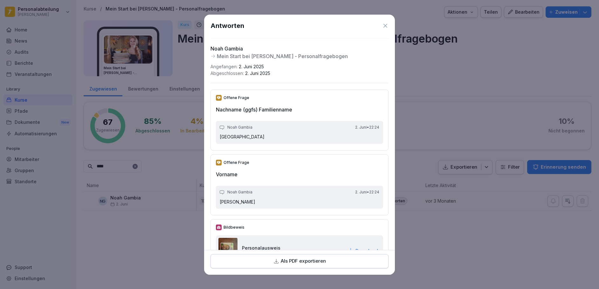
click at [336, 260] on div "Als PDF exportieren" at bounding box center [299, 261] width 167 height 7
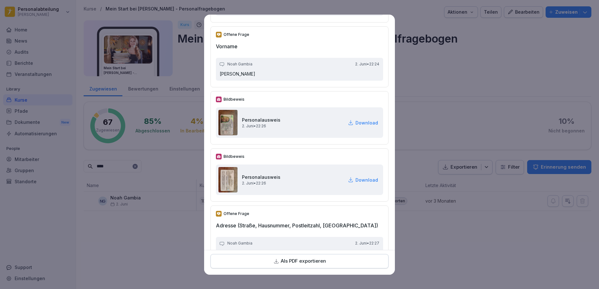
scroll to position [159, 0]
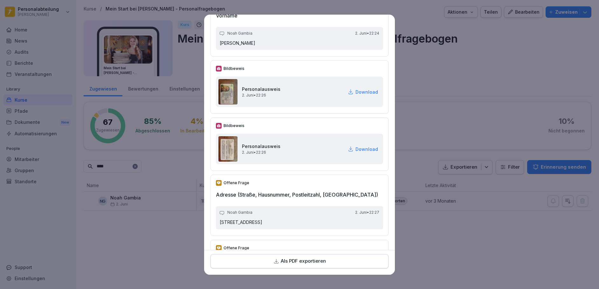
click at [355, 94] on p "Download" at bounding box center [366, 92] width 23 height 7
click at [357, 148] on p "Download" at bounding box center [366, 149] width 23 height 7
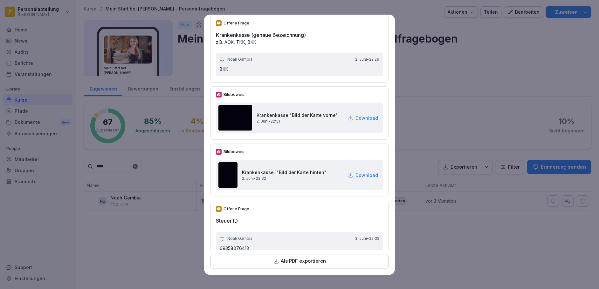
scroll to position [922, 0]
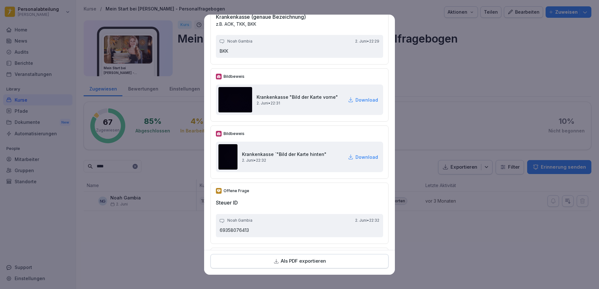
click at [355, 99] on p "Download" at bounding box center [366, 100] width 23 height 7
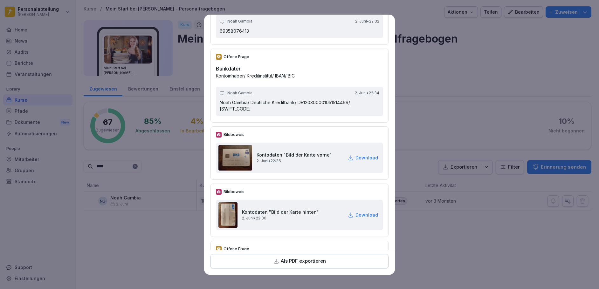
scroll to position [1144, 0]
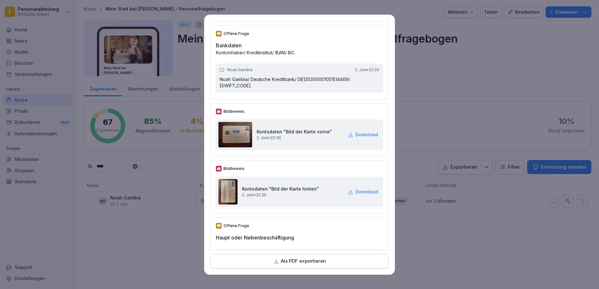
click at [355, 133] on p "Download" at bounding box center [366, 134] width 23 height 7
click at [360, 191] on p "Download" at bounding box center [366, 191] width 23 height 7
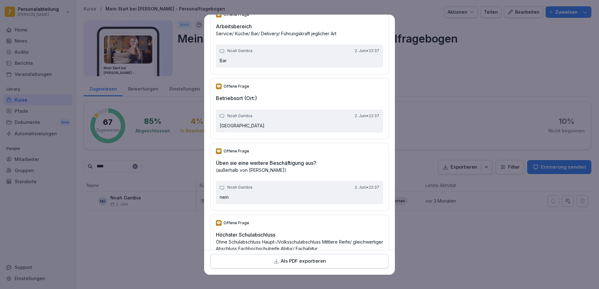
scroll to position [1494, 0]
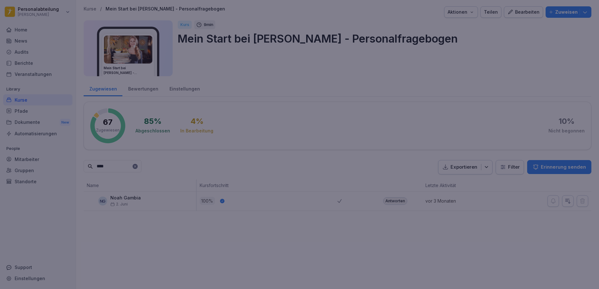
click at [442, 58] on div at bounding box center [299, 144] width 599 height 289
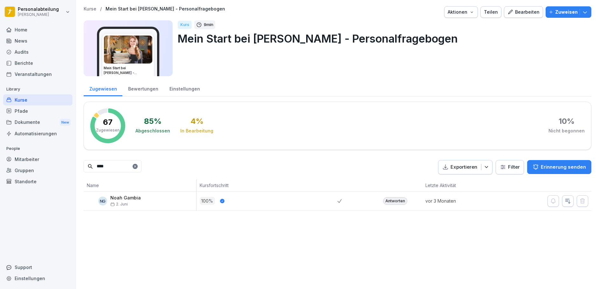
click at [128, 168] on input "****" at bounding box center [113, 166] width 58 height 12
click at [391, 200] on div "Antworten" at bounding box center [395, 201] width 24 height 8
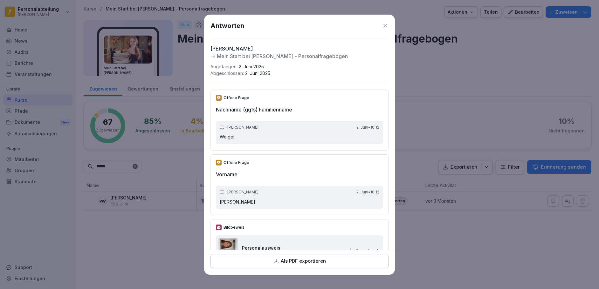
click at [334, 260] on div "Als PDF exportieren" at bounding box center [299, 261] width 167 height 7
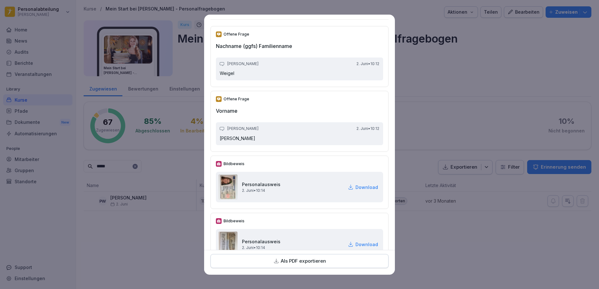
click at [358, 186] on p "Download" at bounding box center [366, 187] width 23 height 7
click at [357, 243] on p "Download" at bounding box center [366, 244] width 23 height 7
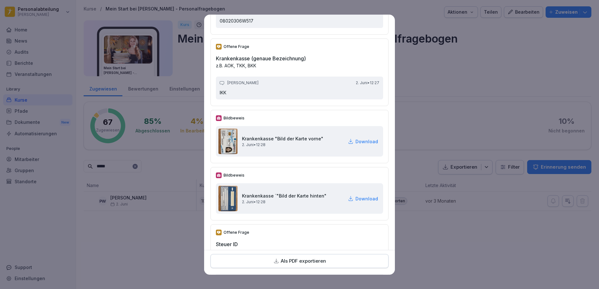
scroll to position [890, 0]
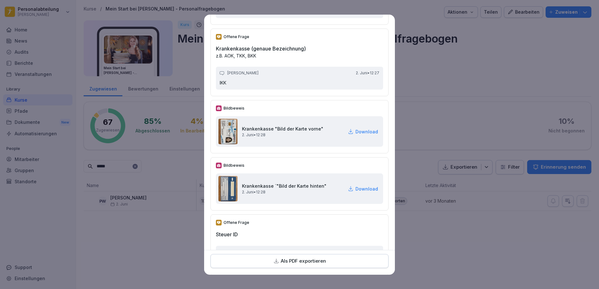
click at [357, 131] on p "Download" at bounding box center [366, 131] width 23 height 7
drag, startPoint x: 357, startPoint y: 188, endPoint x: 364, endPoint y: 183, distance: 8.0
click at [357, 188] on p "Download" at bounding box center [366, 189] width 23 height 7
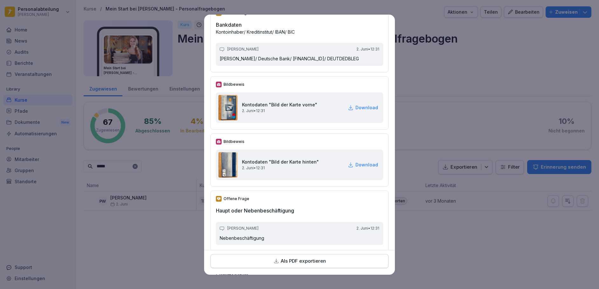
scroll to position [1176, 0]
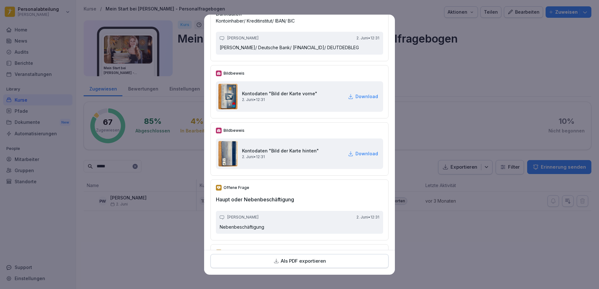
click at [362, 100] on p "Download" at bounding box center [366, 96] width 23 height 7
click at [355, 157] on p "Download" at bounding box center [366, 153] width 23 height 7
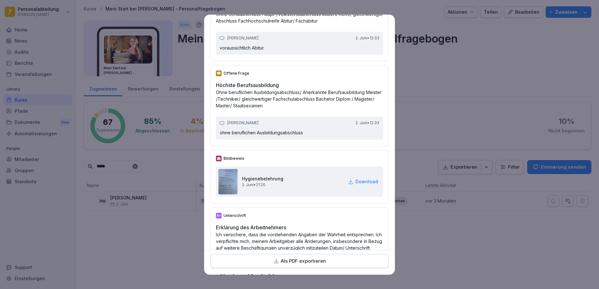
scroll to position [1716, 0]
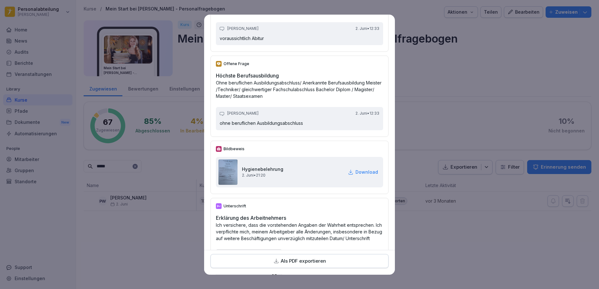
click at [348, 175] on icon at bounding box center [351, 172] width 6 height 6
click at [355, 175] on p "Download" at bounding box center [366, 172] width 23 height 7
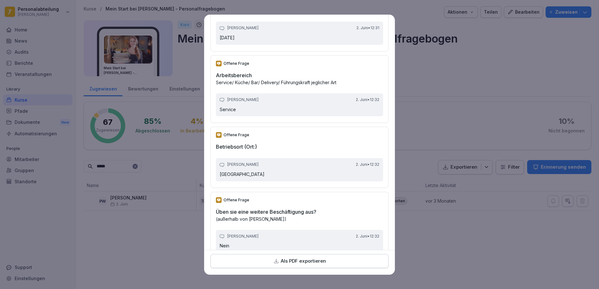
scroll to position [1494, 0]
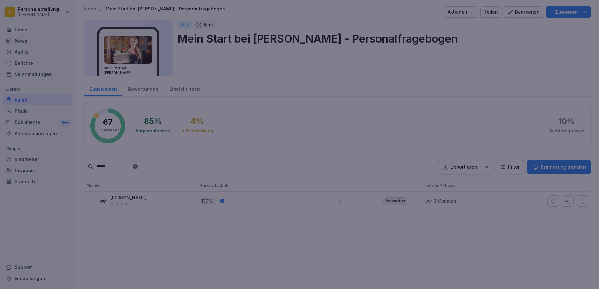
click at [486, 95] on div at bounding box center [299, 144] width 599 height 289
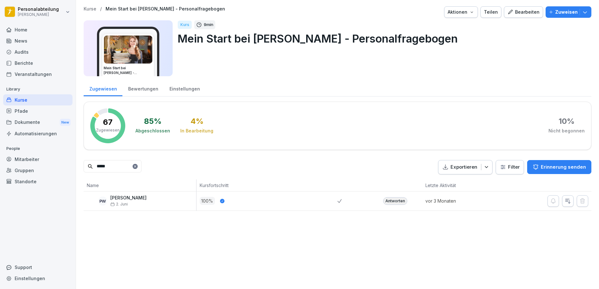
click at [103, 167] on input "*****" at bounding box center [113, 166] width 58 height 12
click at [383, 199] on div "Antworten" at bounding box center [395, 201] width 24 height 8
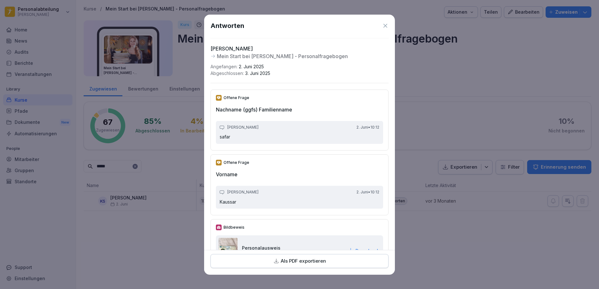
click at [331, 263] on div "Als PDF exportieren" at bounding box center [299, 261] width 167 height 7
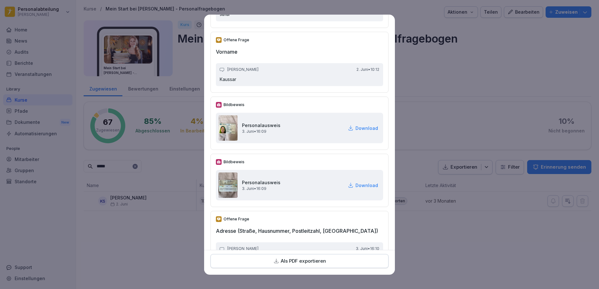
scroll to position [127, 0]
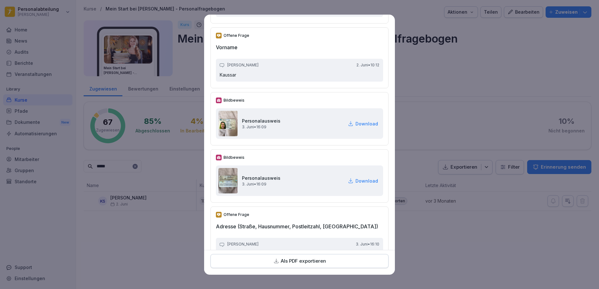
click at [360, 120] on p "Download" at bounding box center [366, 123] width 23 height 7
click at [355, 181] on p "Download" at bounding box center [366, 181] width 23 height 7
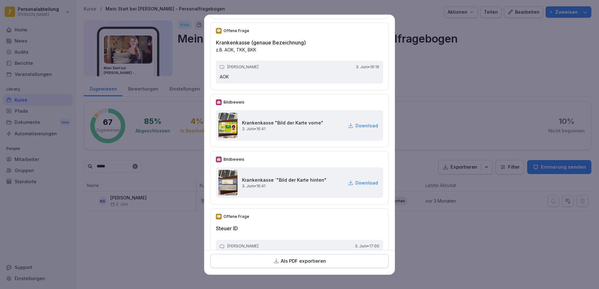
scroll to position [890, 0]
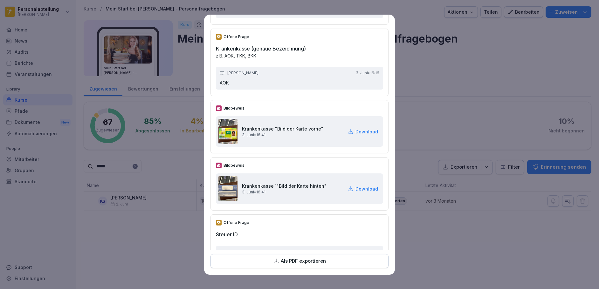
click at [363, 131] on p "Download" at bounding box center [366, 131] width 23 height 7
click at [355, 188] on p "Download" at bounding box center [366, 189] width 23 height 7
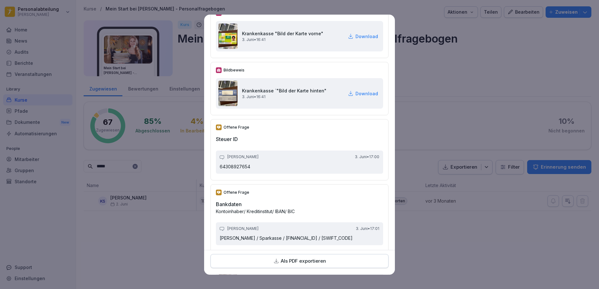
scroll to position [1112, 0]
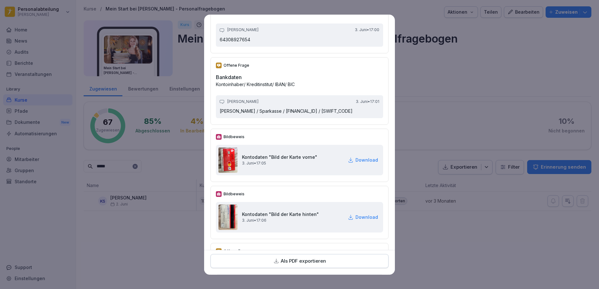
click at [362, 163] on p "Download" at bounding box center [366, 160] width 23 height 7
click at [365, 221] on p "Download" at bounding box center [366, 217] width 23 height 7
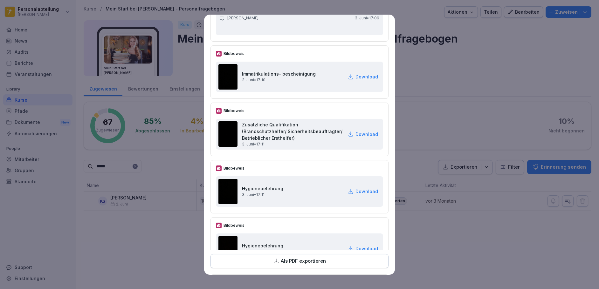
scroll to position [1843, 0]
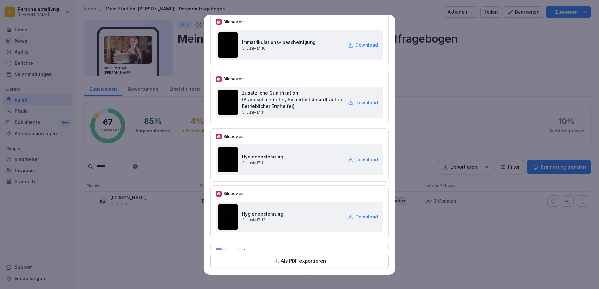
click at [359, 48] on p "Download" at bounding box center [366, 45] width 23 height 7
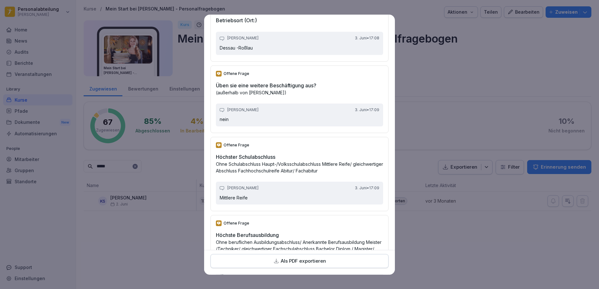
scroll to position [1610, 0]
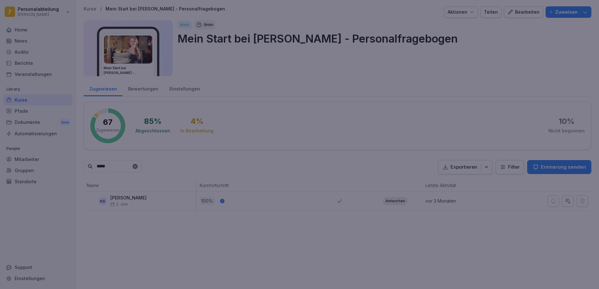
drag, startPoint x: 457, startPoint y: 85, endPoint x: 594, endPoint y: 111, distance: 139.6
click at [457, 85] on div at bounding box center [299, 144] width 599 height 289
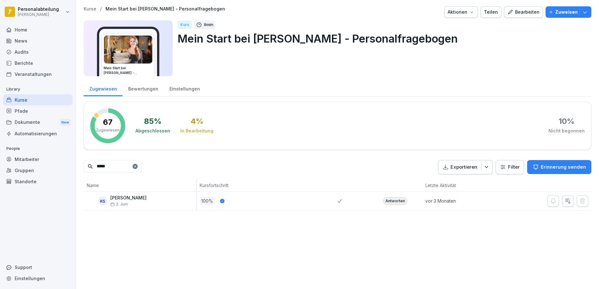
click at [118, 169] on input "*****" at bounding box center [113, 166] width 58 height 12
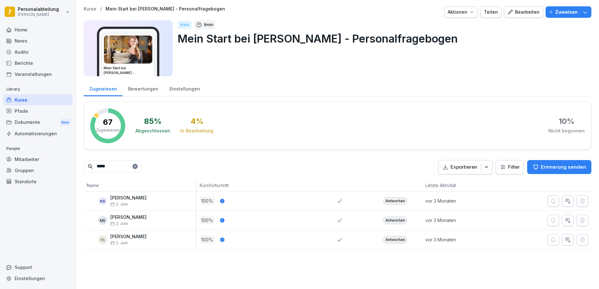
click at [397, 221] on div "Antworten" at bounding box center [395, 221] width 24 height 8
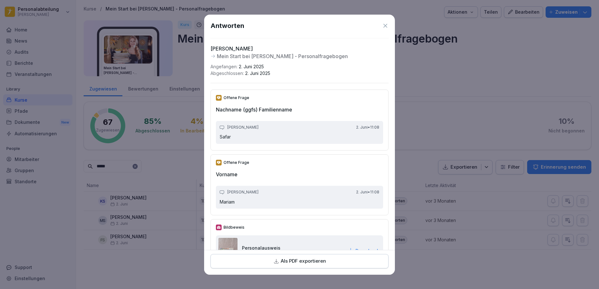
click at [328, 263] on div "Als PDF exportieren" at bounding box center [299, 261] width 167 height 7
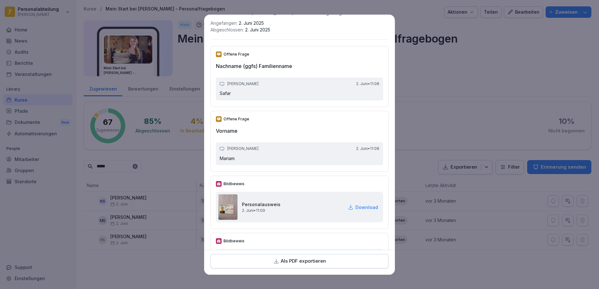
scroll to position [95, 0]
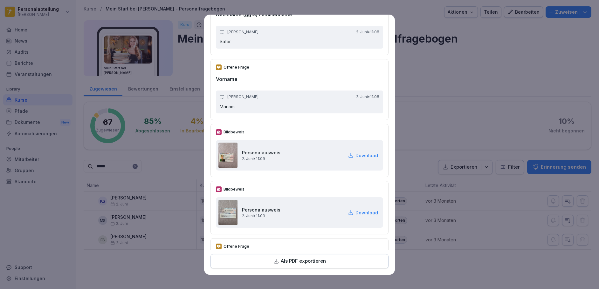
click at [355, 155] on p "Download" at bounding box center [366, 155] width 23 height 7
click at [355, 210] on p "Download" at bounding box center [366, 212] width 23 height 7
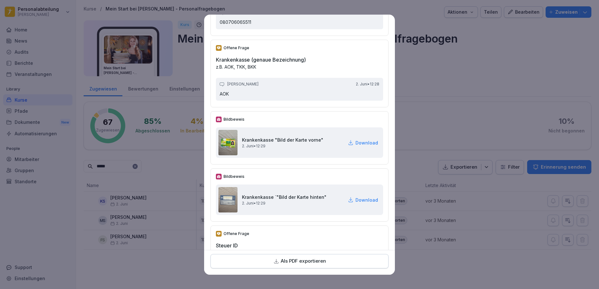
scroll to position [890, 0]
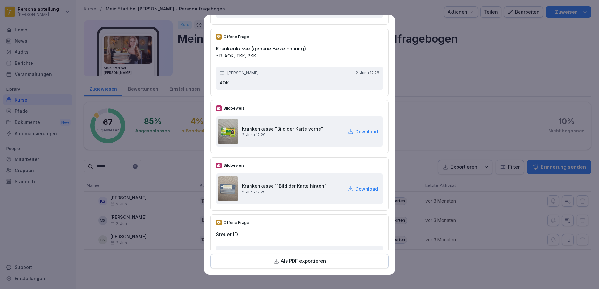
click at [359, 130] on p "Download" at bounding box center [366, 131] width 23 height 7
click at [357, 188] on p "Download" at bounding box center [366, 189] width 23 height 7
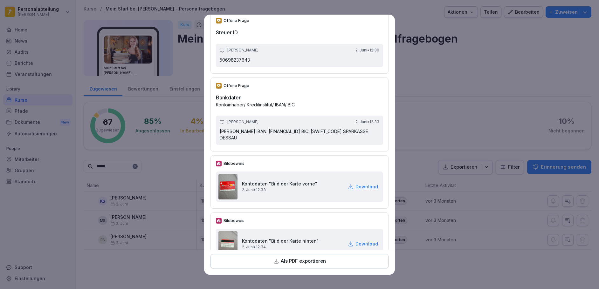
scroll to position [1112, 0]
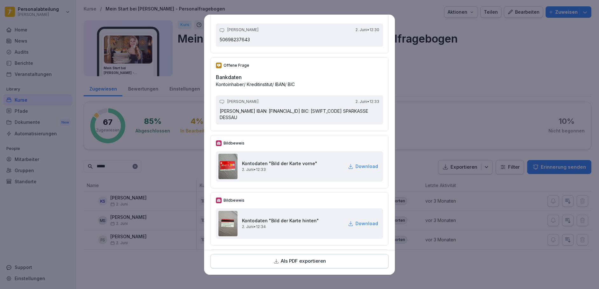
drag, startPoint x: 355, startPoint y: 166, endPoint x: 363, endPoint y: 160, distance: 10.0
click at [355, 166] on p "Download" at bounding box center [366, 166] width 23 height 7
click at [367, 220] on div "Kontodaten "Bild der Karte hinten" [DATE] • 12:34 Download" at bounding box center [299, 223] width 167 height 31
click at [366, 222] on p "Download" at bounding box center [366, 223] width 23 height 7
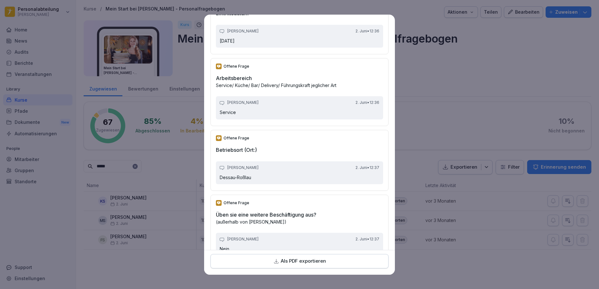
scroll to position [1434, 0]
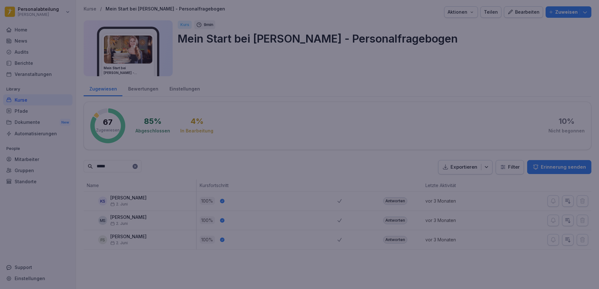
click at [488, 126] on div at bounding box center [299, 144] width 599 height 289
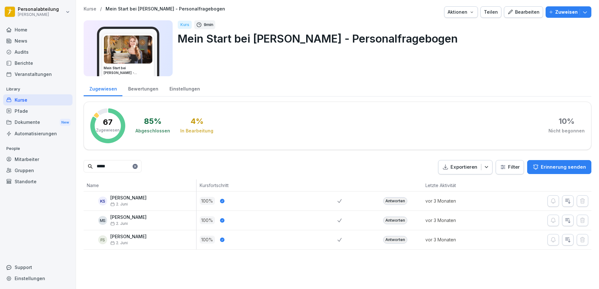
click at [119, 168] on input "*****" at bounding box center [113, 166] width 58 height 12
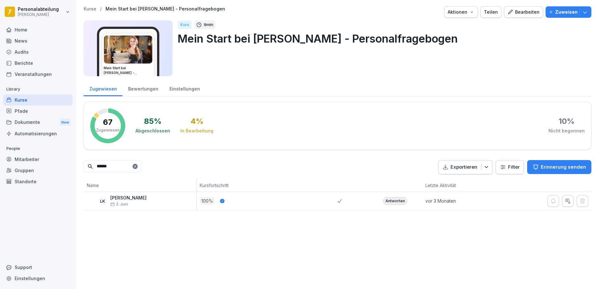
type input "******"
click at [384, 201] on div "Antworten" at bounding box center [395, 201] width 24 height 8
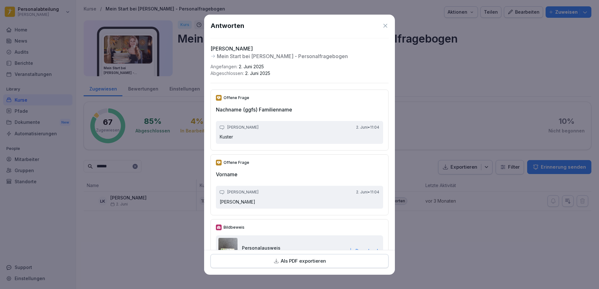
click at [328, 259] on div "Als PDF exportieren" at bounding box center [299, 261] width 167 height 7
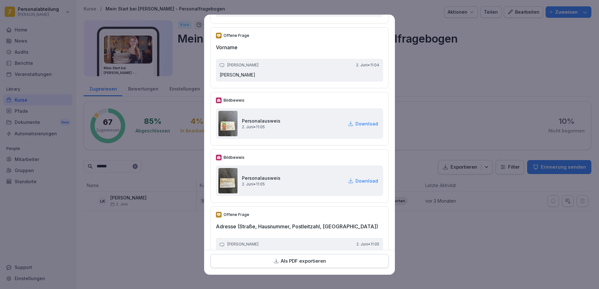
click at [355, 125] on p "Download" at bounding box center [366, 123] width 23 height 7
click at [364, 179] on p "Download" at bounding box center [366, 181] width 23 height 7
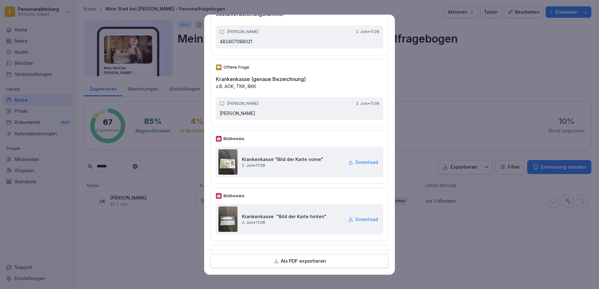
scroll to position [890, 0]
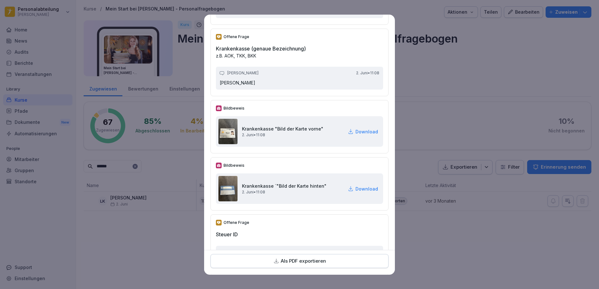
click at [359, 130] on p "Download" at bounding box center [366, 131] width 23 height 7
click at [362, 189] on p "Download" at bounding box center [366, 189] width 23 height 7
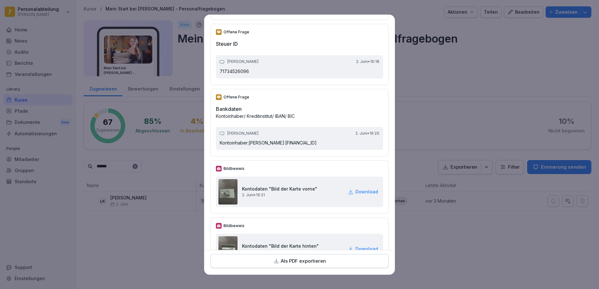
scroll to position [1176, 0]
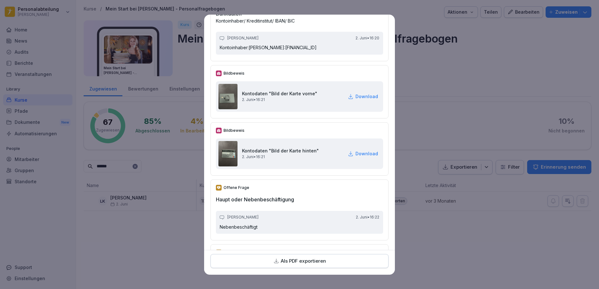
click at [359, 100] on p "Download" at bounding box center [366, 96] width 23 height 7
click at [355, 157] on p "Download" at bounding box center [366, 153] width 23 height 7
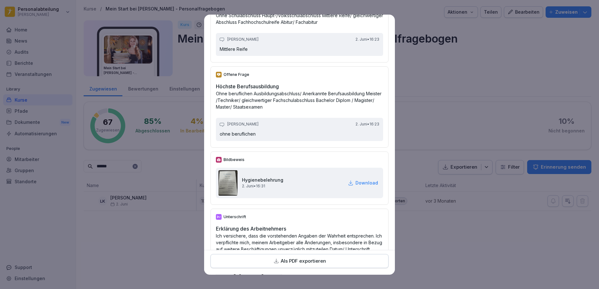
scroll to position [1716, 0]
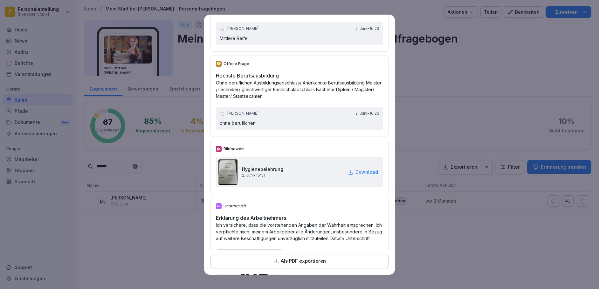
click at [355, 175] on p "Download" at bounding box center [366, 172] width 23 height 7
drag, startPoint x: 358, startPoint y: 175, endPoint x: 368, endPoint y: 166, distance: 13.5
click at [358, 175] on p "Download" at bounding box center [366, 172] width 23 height 7
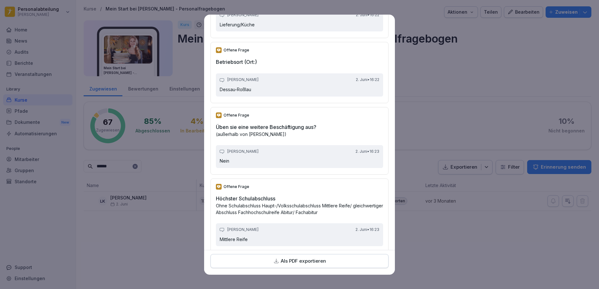
scroll to position [1526, 0]
